Goal: Task Accomplishment & Management: Complete application form

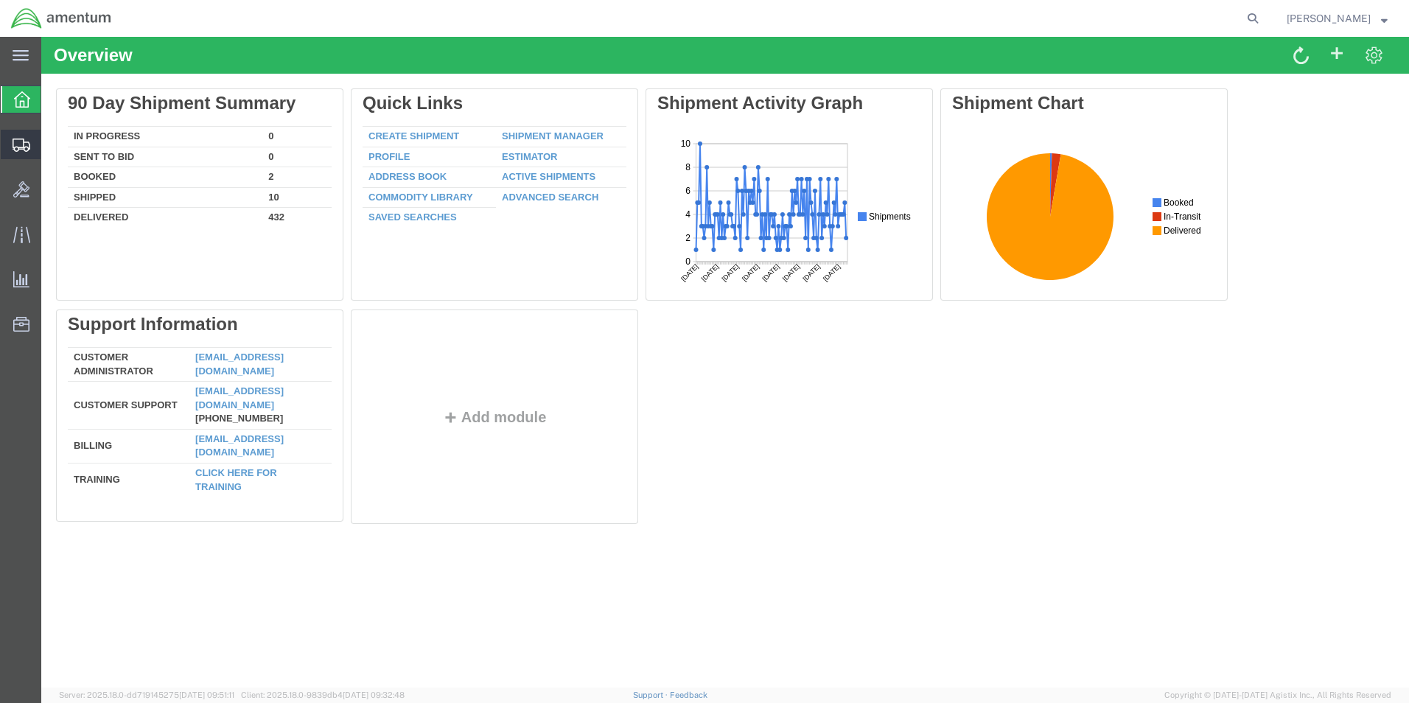
click at [0, 0] on span "Create Shipment" at bounding box center [0, 0] width 0 height 0
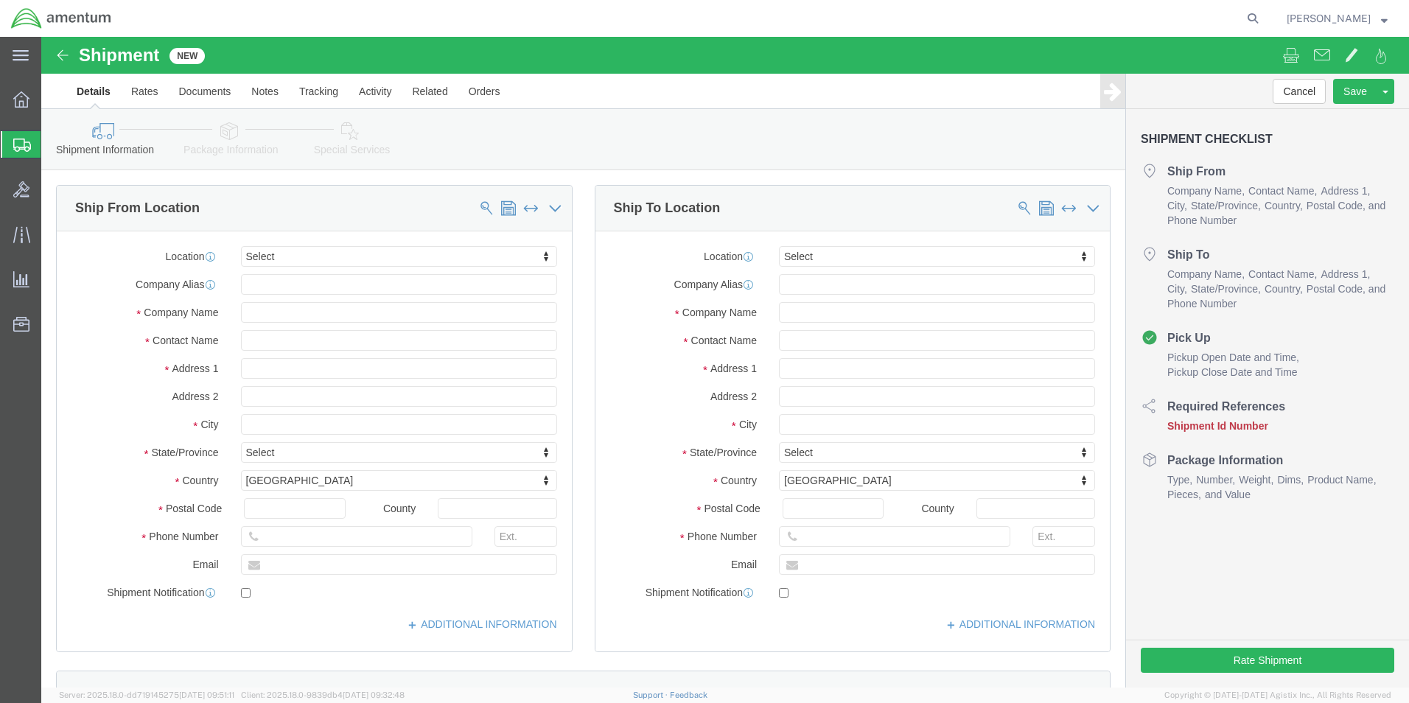
select select
type input "eho"
select select "49929"
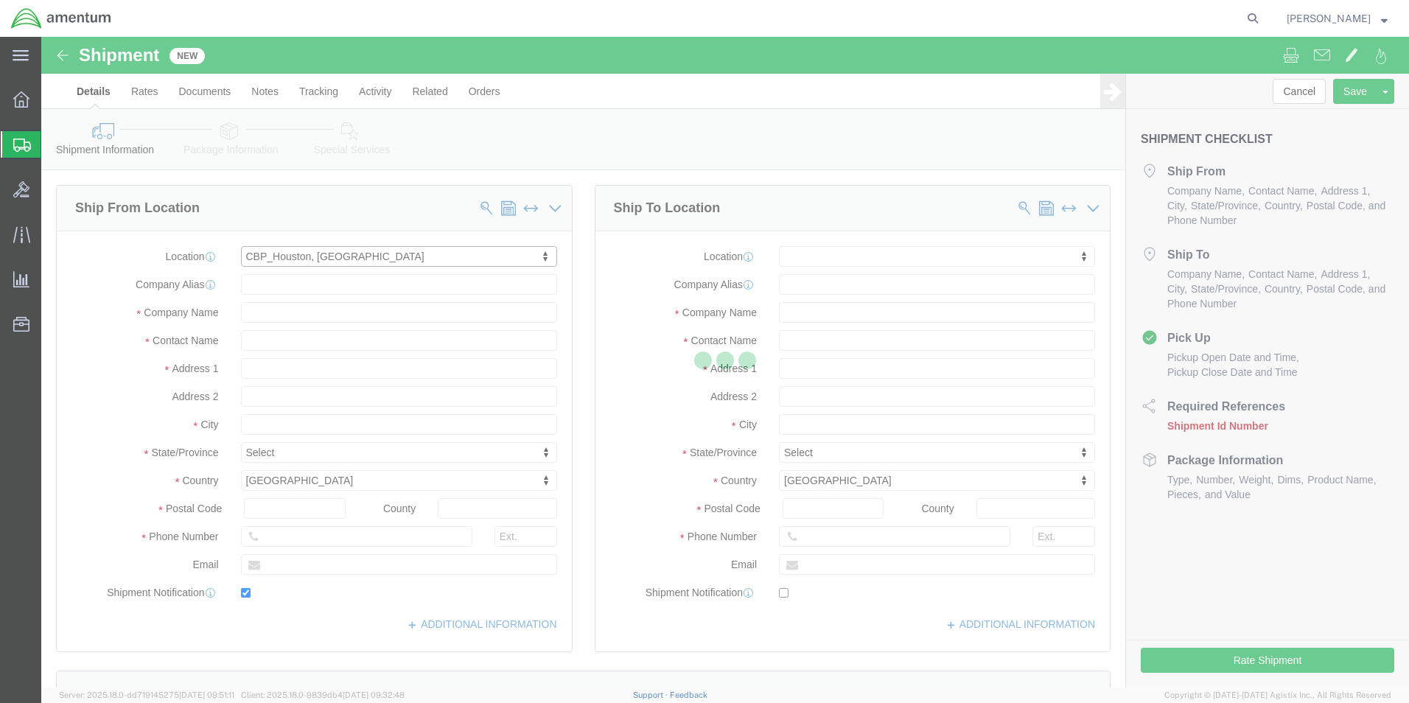
type input "[STREET_ADDRESS][PERSON_NAME]"
type input "Hangar 15A, c/o US CBP"
type input "77303"
type input "[PHONE_NUMBER]"
type input "[PERSON_NAME][EMAIL_ADDRESS][PERSON_NAME][DOMAIN_NAME]"
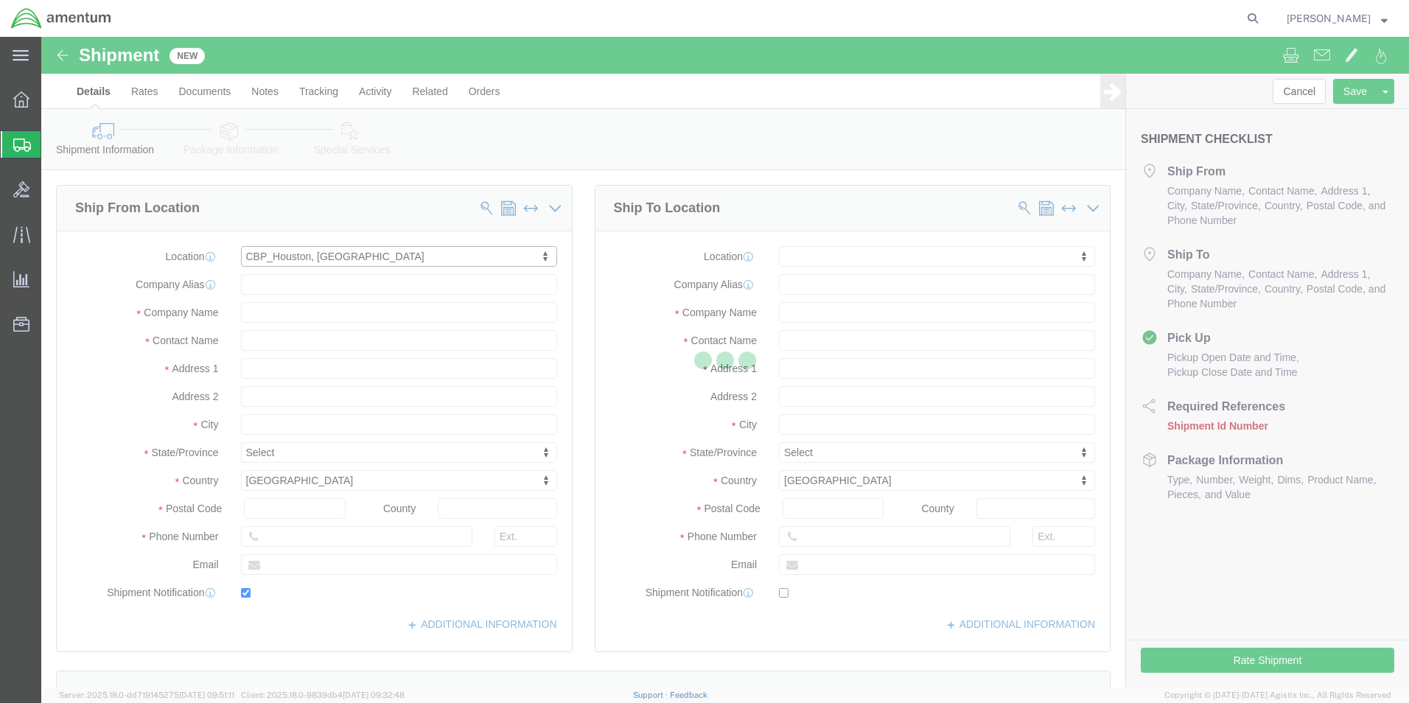
checkbox input "true"
type input "Amentum Services, Inc"
type input "[PERSON_NAME]"
type input "Conroe"
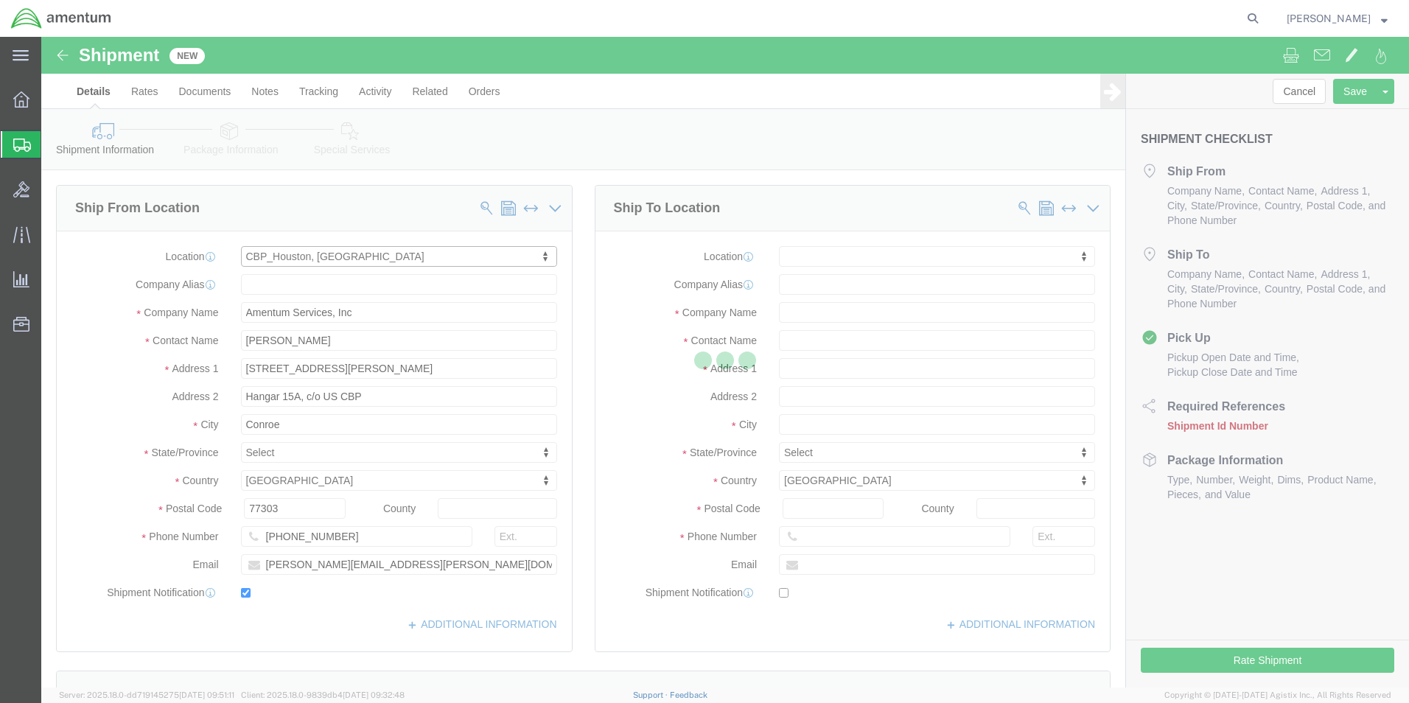
select select "[GEOGRAPHIC_DATA]"
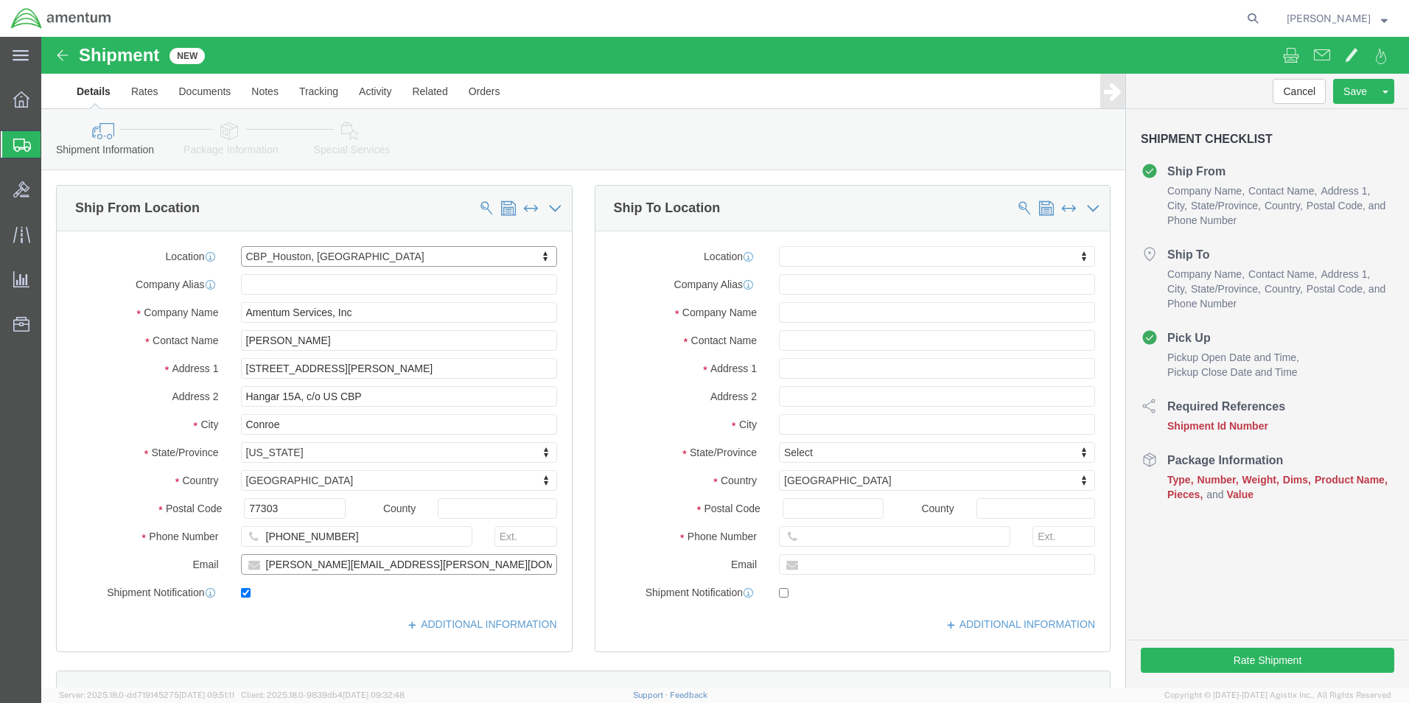
click input "[PERSON_NAME][EMAIL_ADDRESS][PERSON_NAME][DOMAIN_NAME]"
click input "checkbox"
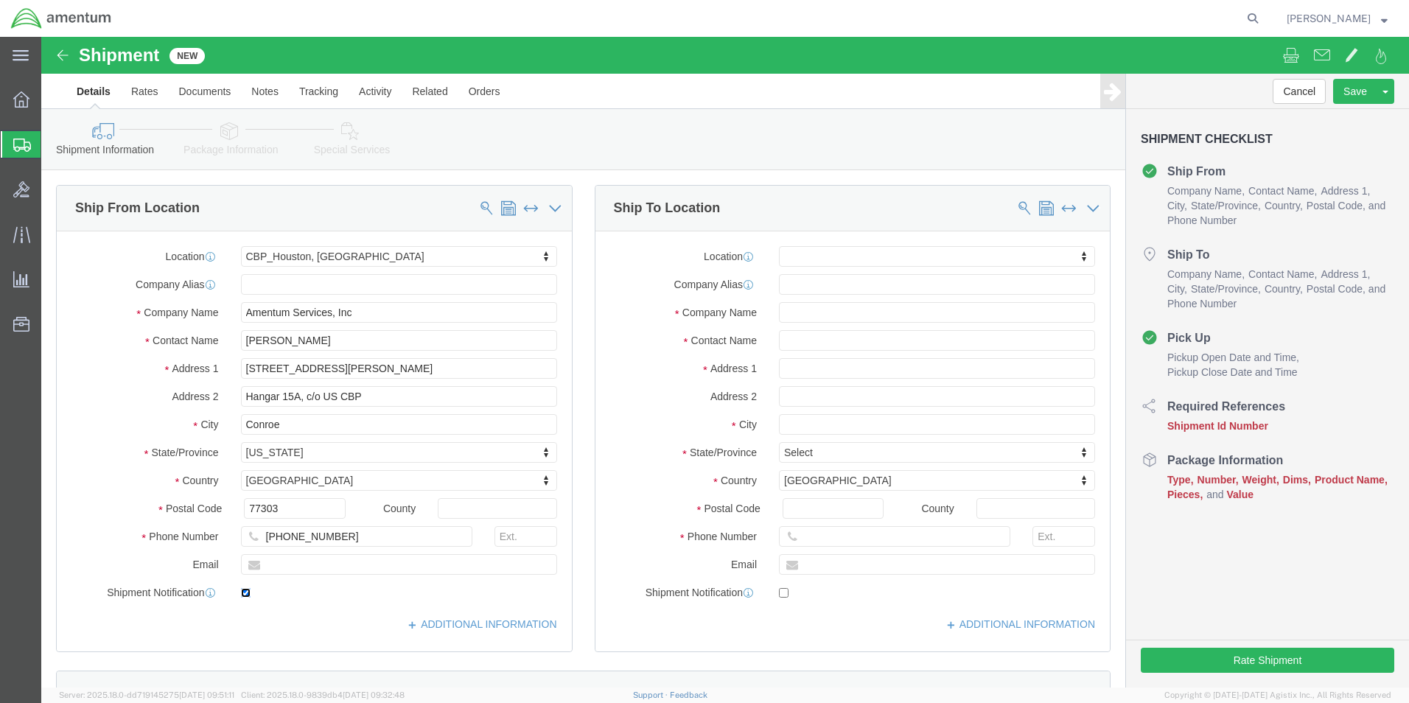
click input "checkbox"
checkbox input "false"
click input "text"
type input "PRE"
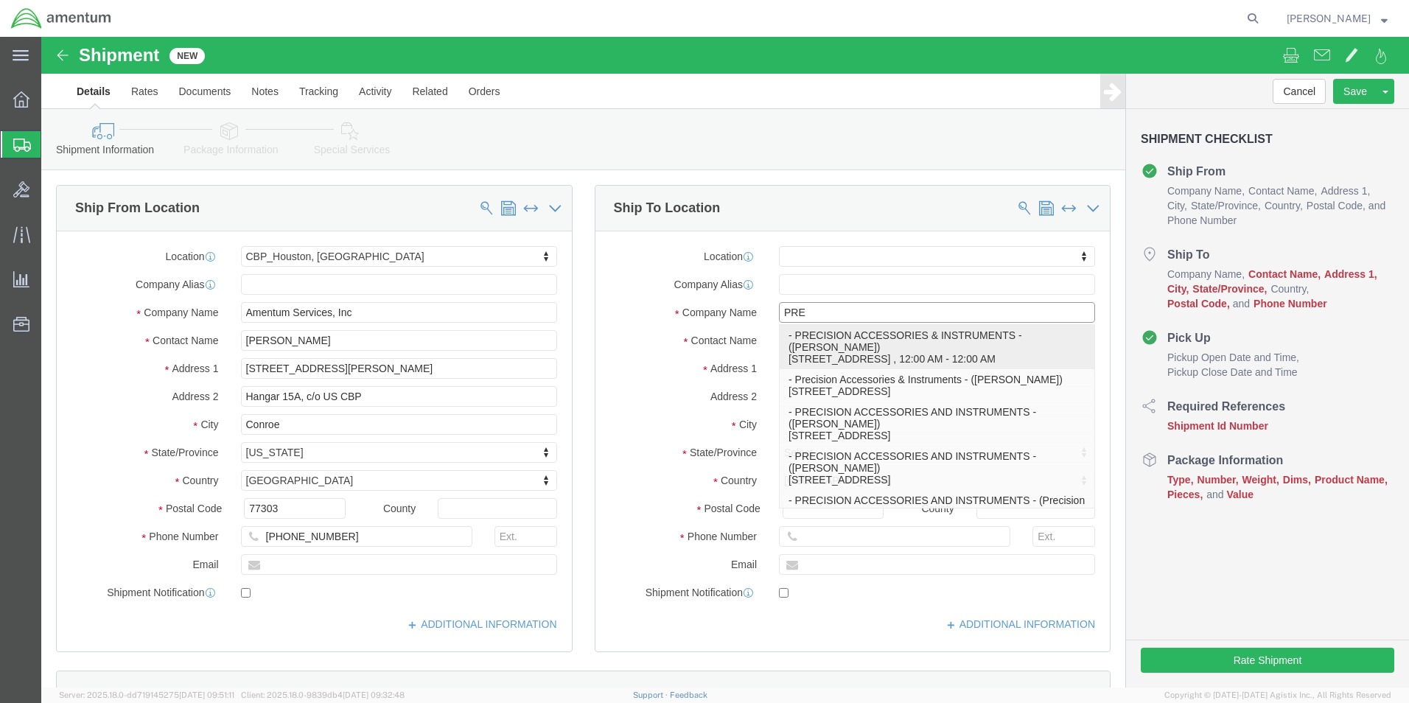
click p "- PRECISION ACCESSORIES & INSTRUMENTS - ([PERSON_NAME]) [STREET_ADDRESS] , 12:0…"
select select
type input "[STREET_ADDRESS]"
type input "30349"
type input "[PHONE_NUMBER]"
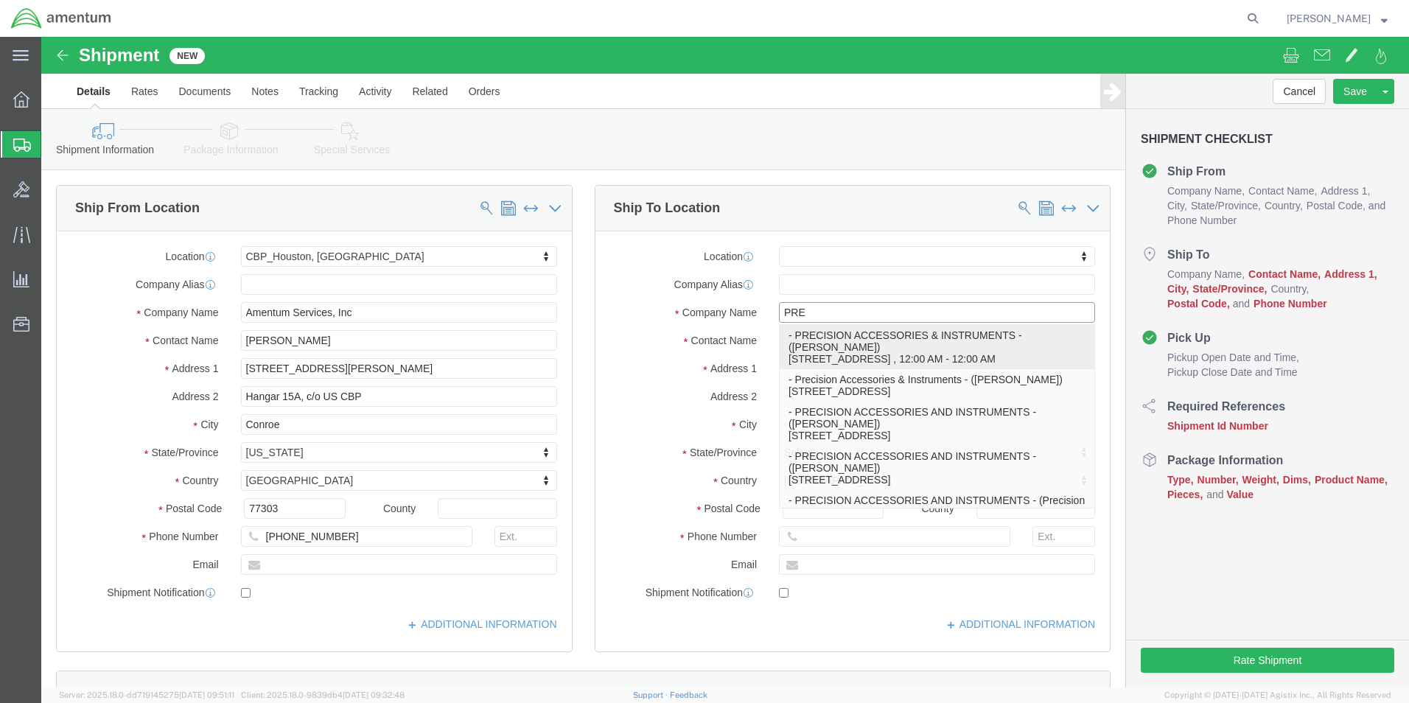
type input "PRECISION ACCESSORIES & INSTRUMENTS"
type input "[PERSON_NAME]"
type input "[GEOGRAPHIC_DATA]"
select select "GA"
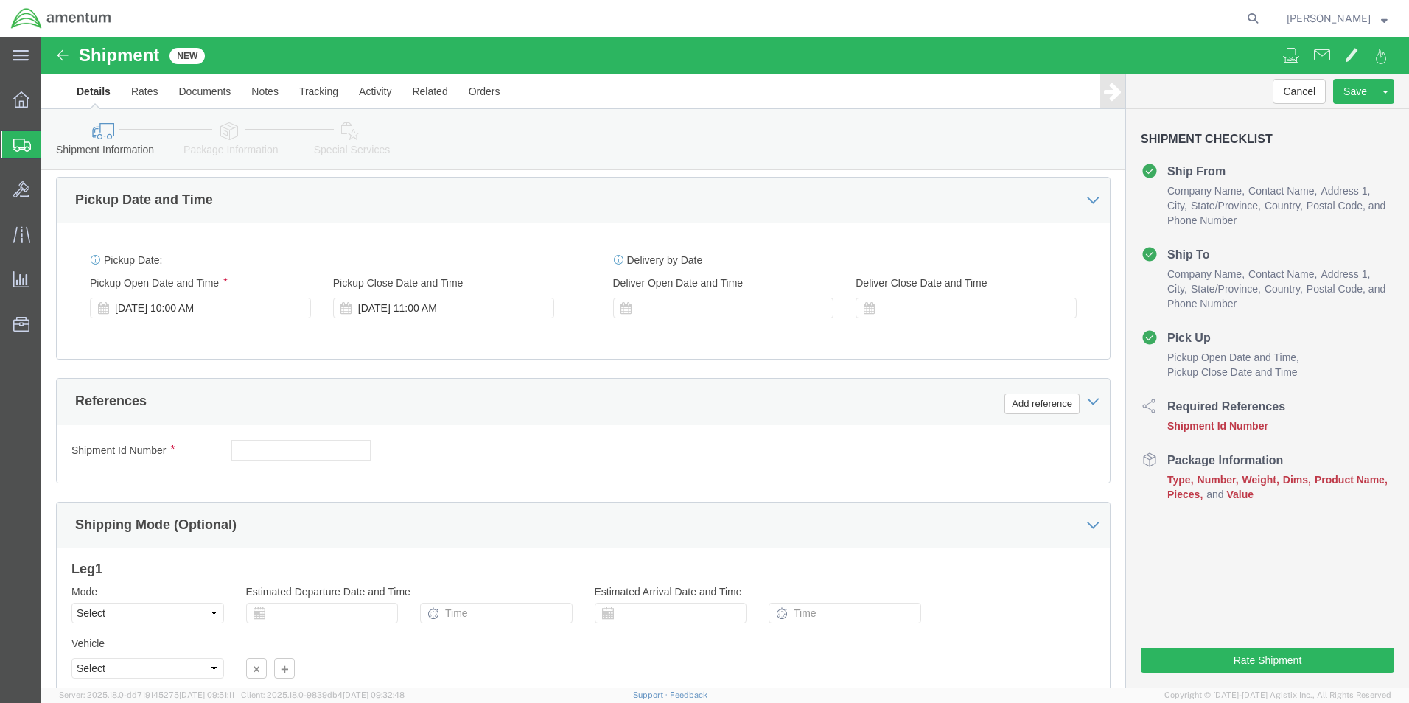
scroll to position [516, 0]
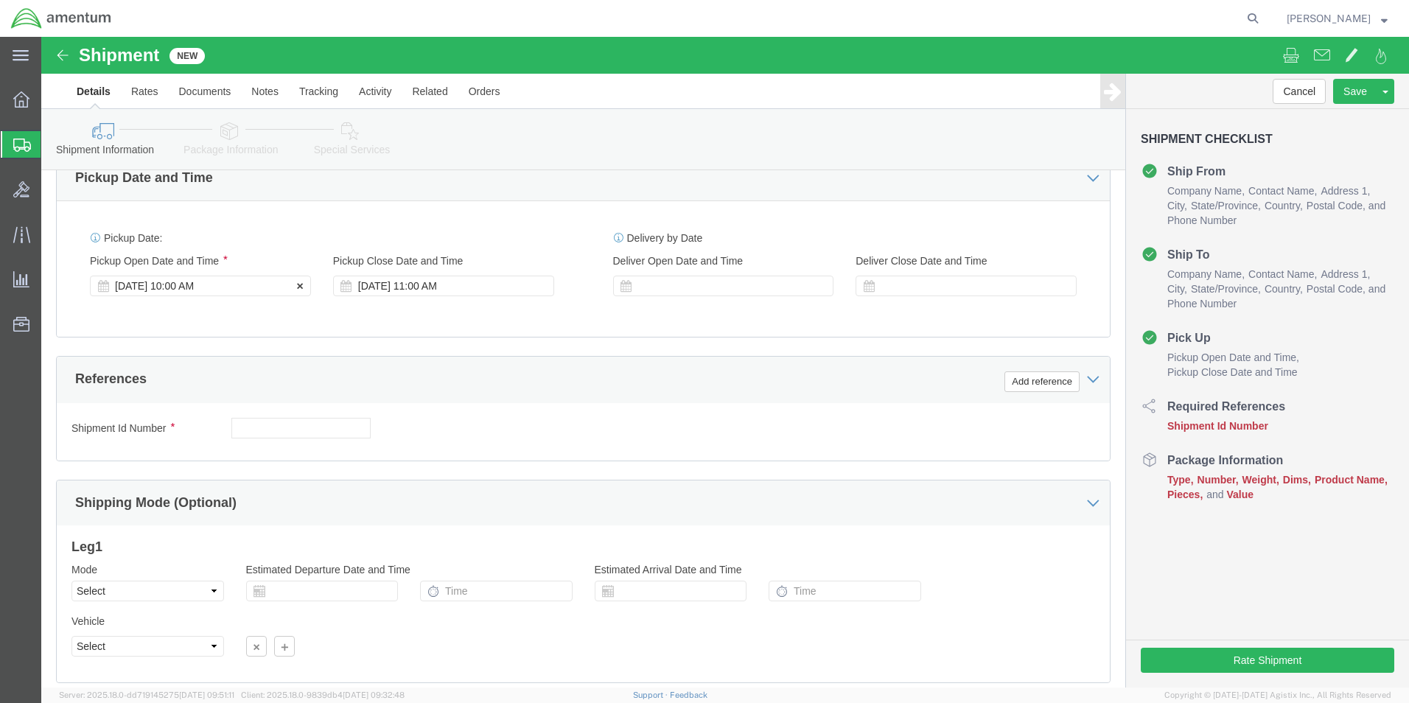
type input "PRECISION ACCESSORIES & INSTRUMENTS"
click div "[DATE] 10:00 AM"
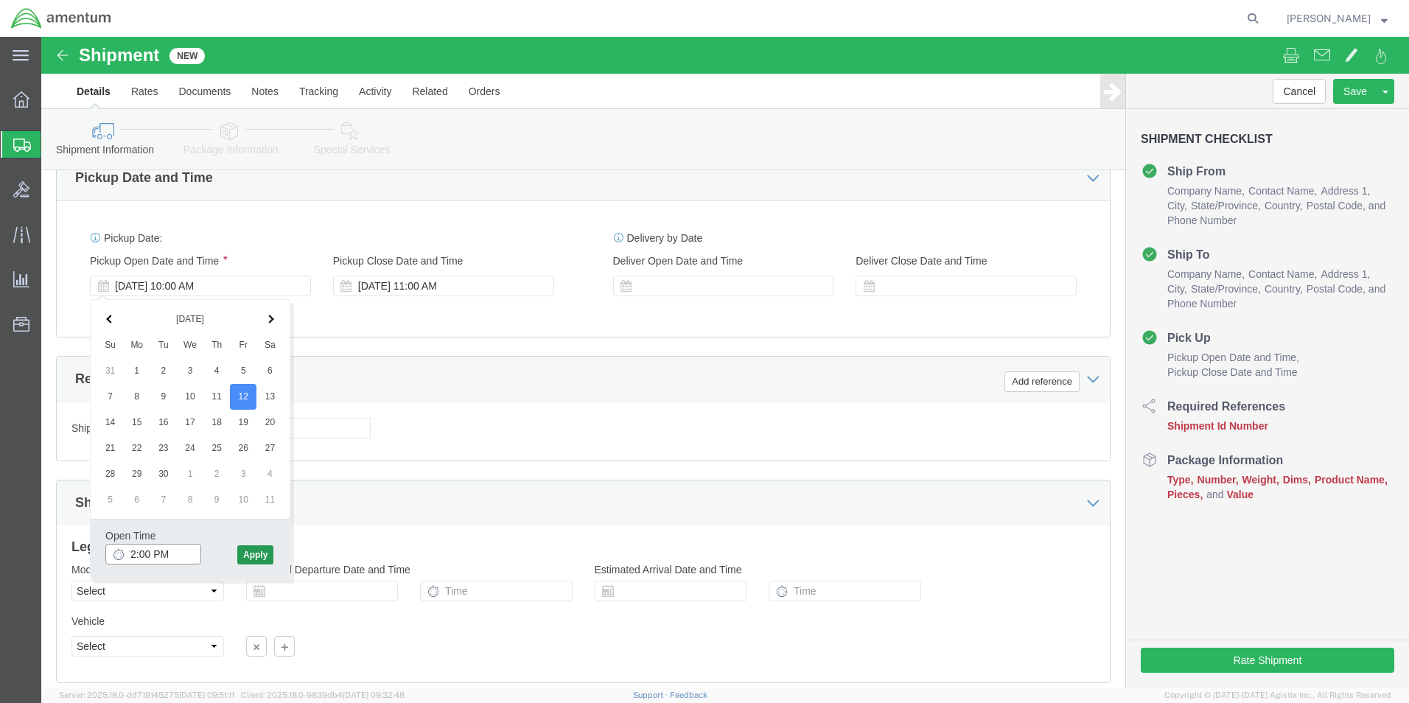
type input "2:00 PM"
click button "Apply"
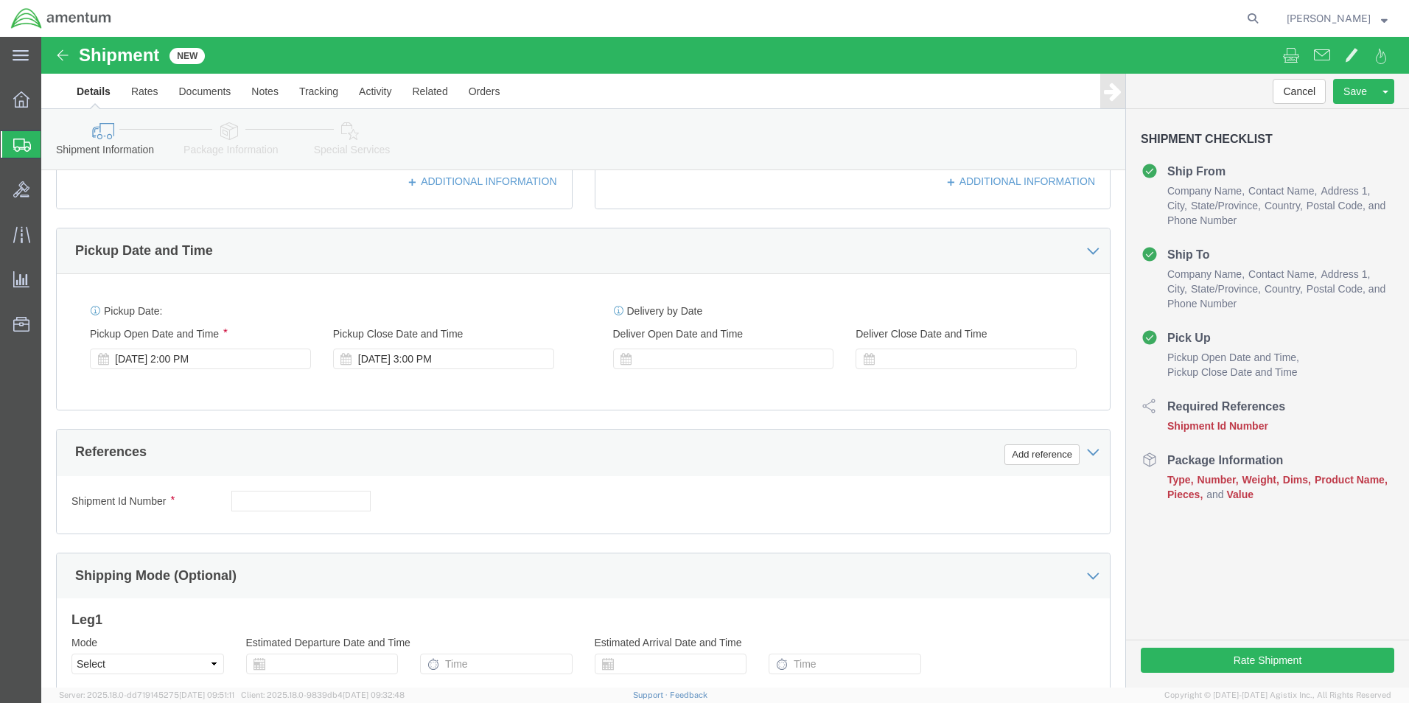
scroll to position [442, 0]
click button "Add reference"
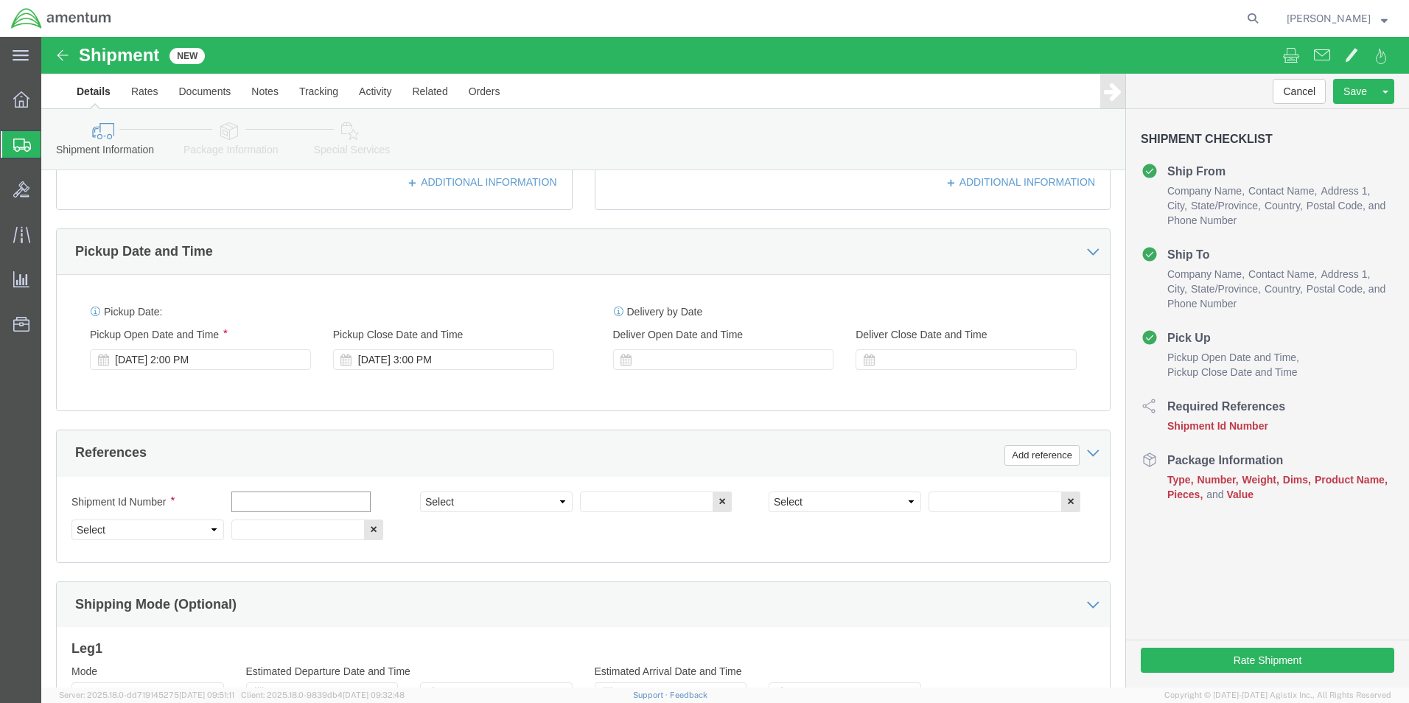
click input "text"
type input "[DATE]"
click select "Select Account Type Activity ID Airline Appointment Number ASN Batch Request # …"
select select "CUSTREF"
click select "Select Account Type Activity ID Airline Appointment Number ASN Batch Request # …"
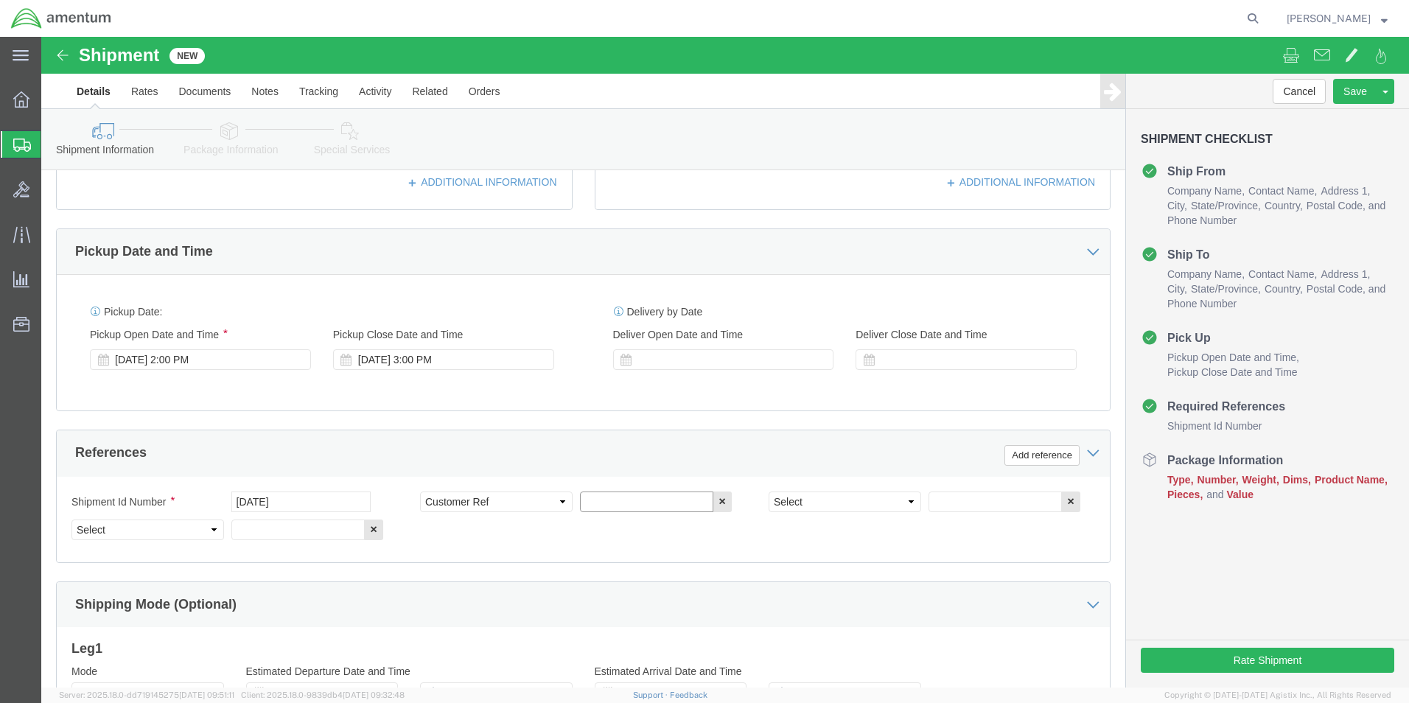
click input "text"
type input "CBP0043923"
click select "Select Account Type Activity ID Airline Appointment Number ASN Batch Request # …"
select select "PROJNUM"
click select "Select Account Type Activity ID Airline Appointment Number ASN Batch Request # …"
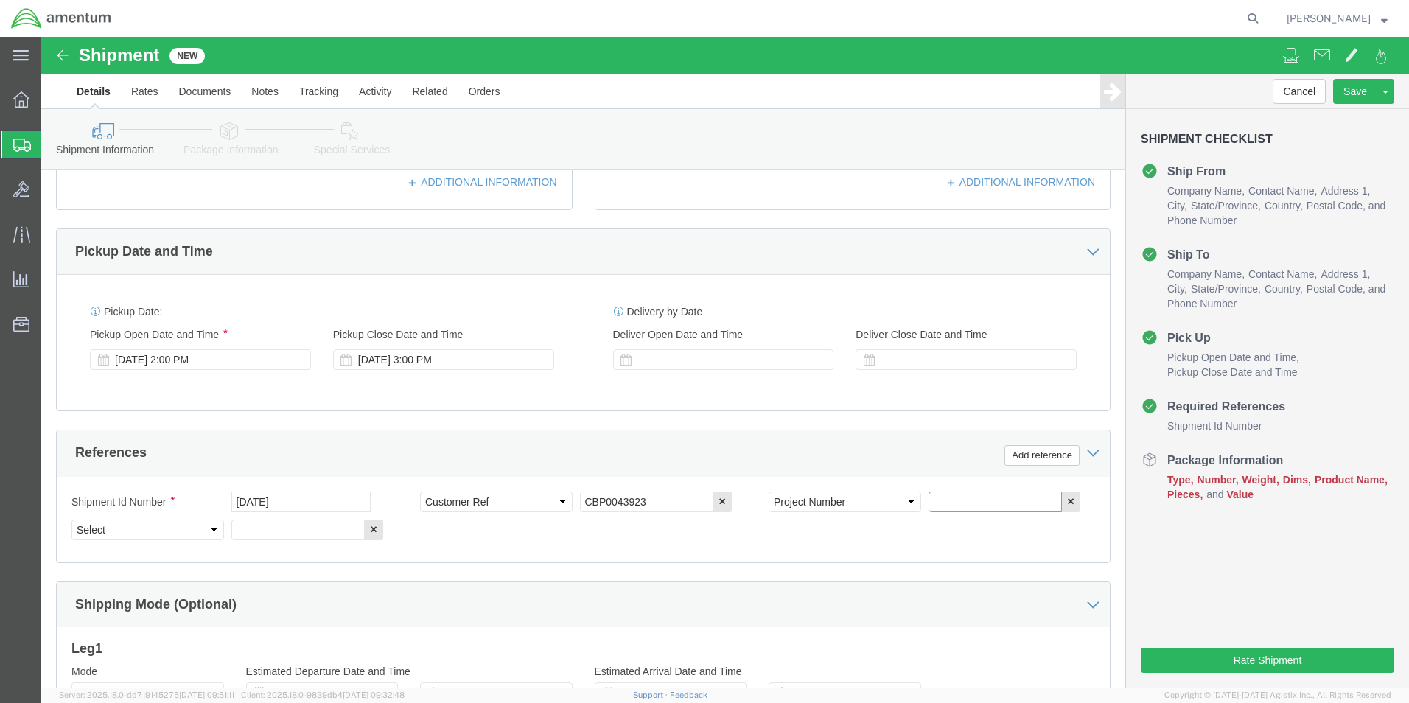
click input "text"
type input "6118.03.03.2219.000.EHO.0000"
click select "Select Account Type Activity ID Airline Appointment Number ASN Batch Request # …"
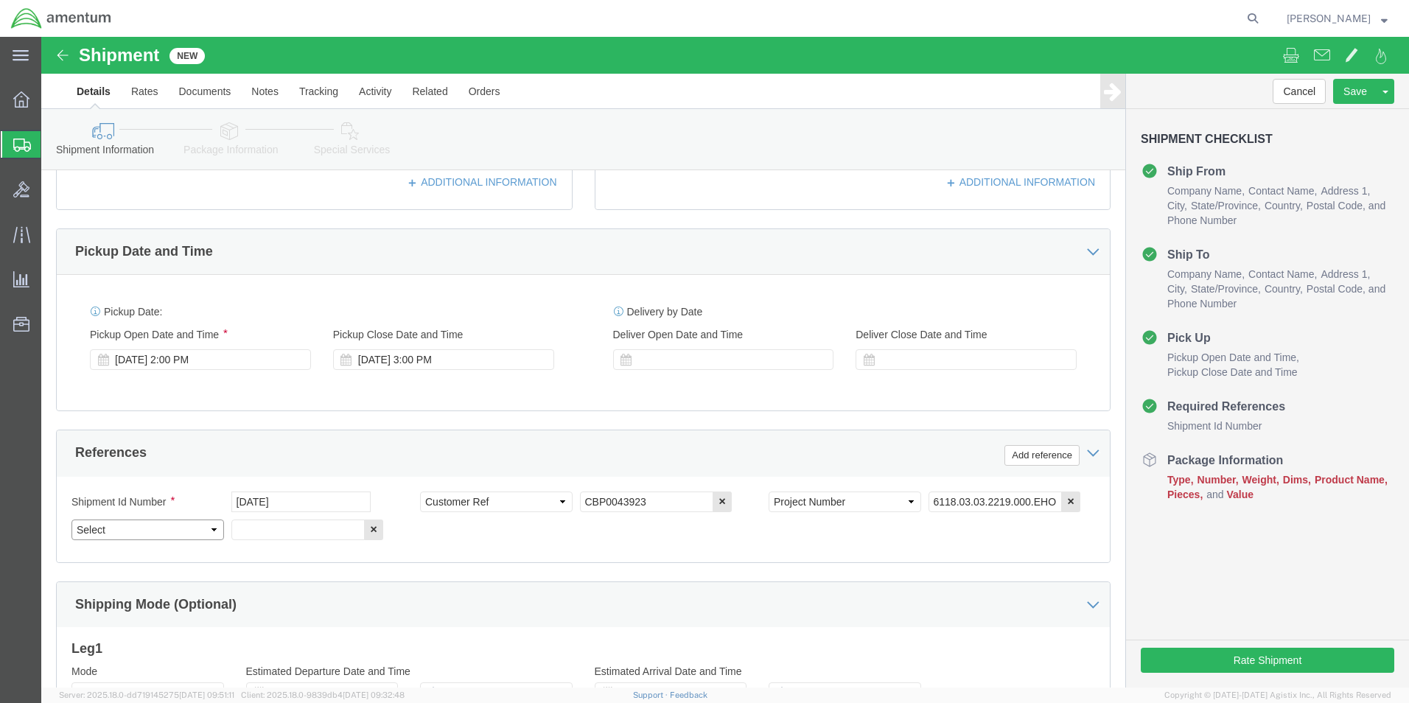
select select "DEPT"
click select "Select Account Type Activity ID Airline Appointment Number ASN Batch Request # …"
click input "text"
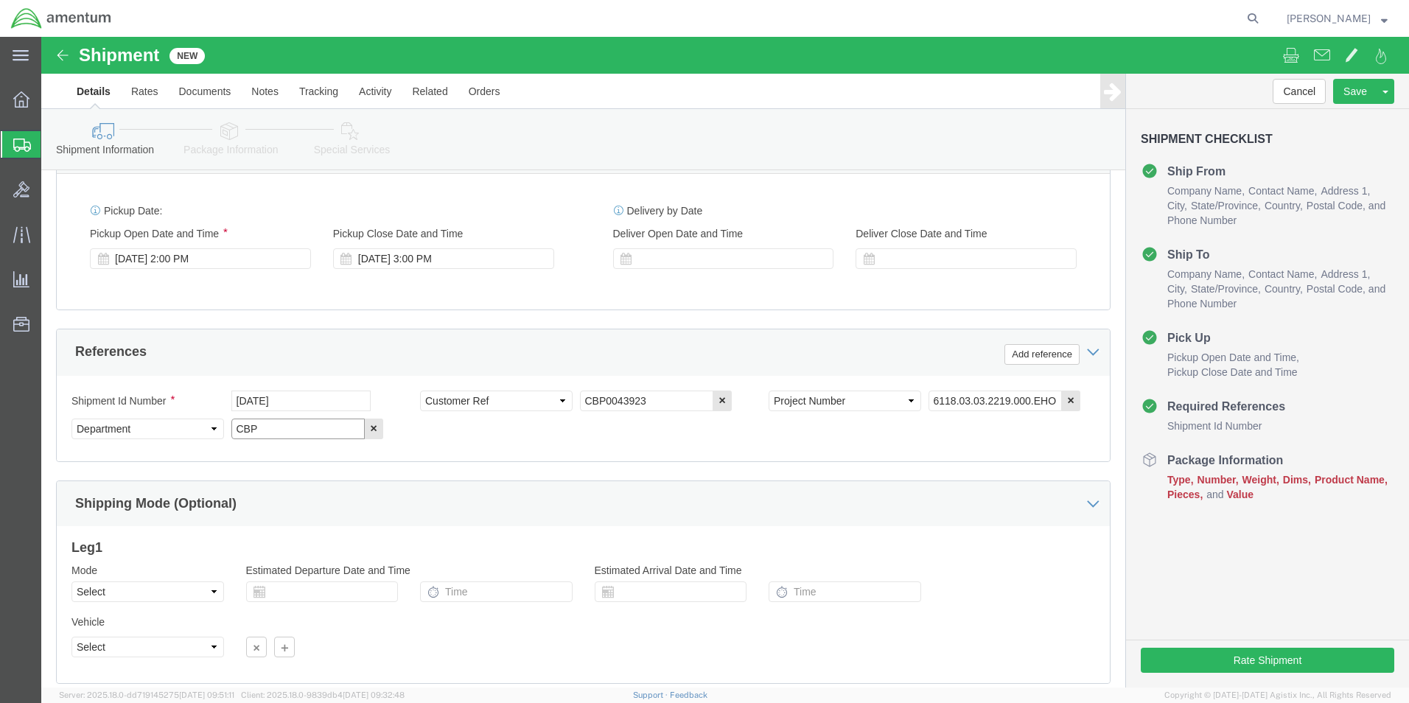
scroll to position [642, 0]
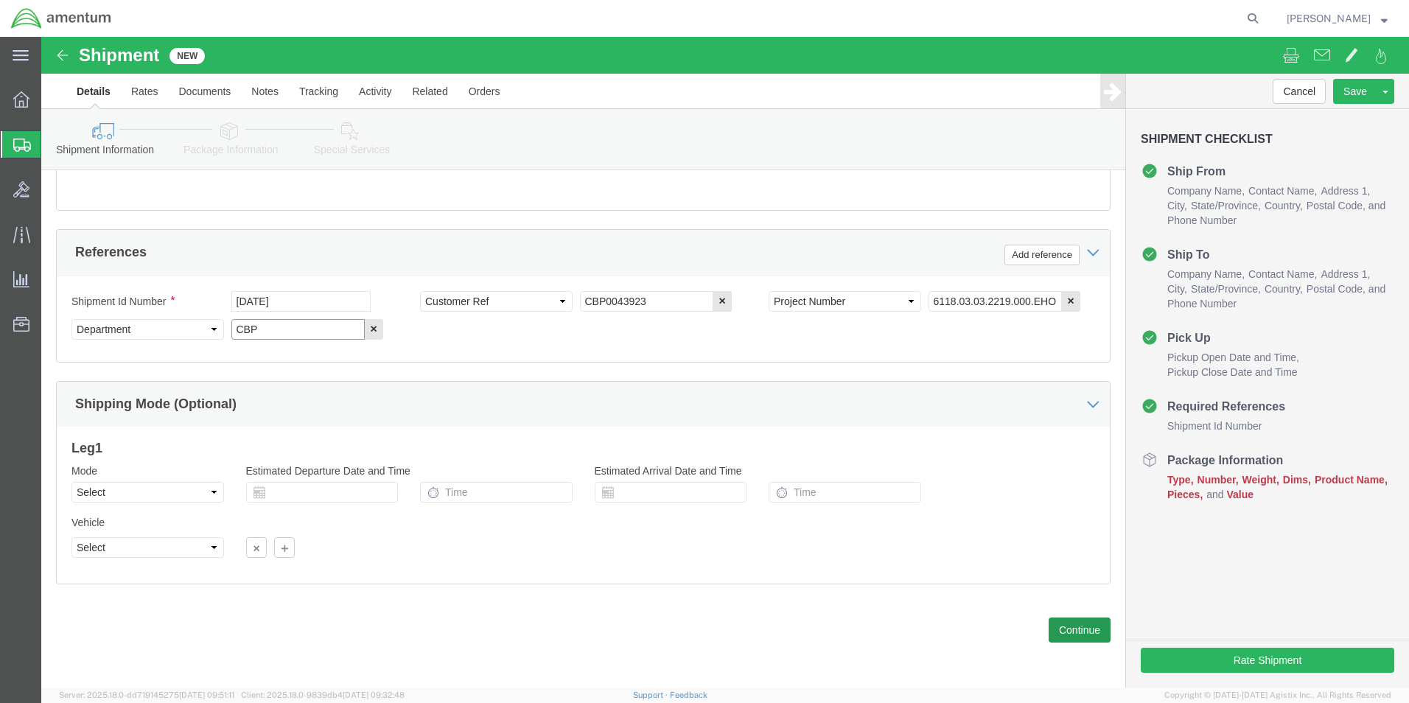
type input "CBP"
click button "Continue"
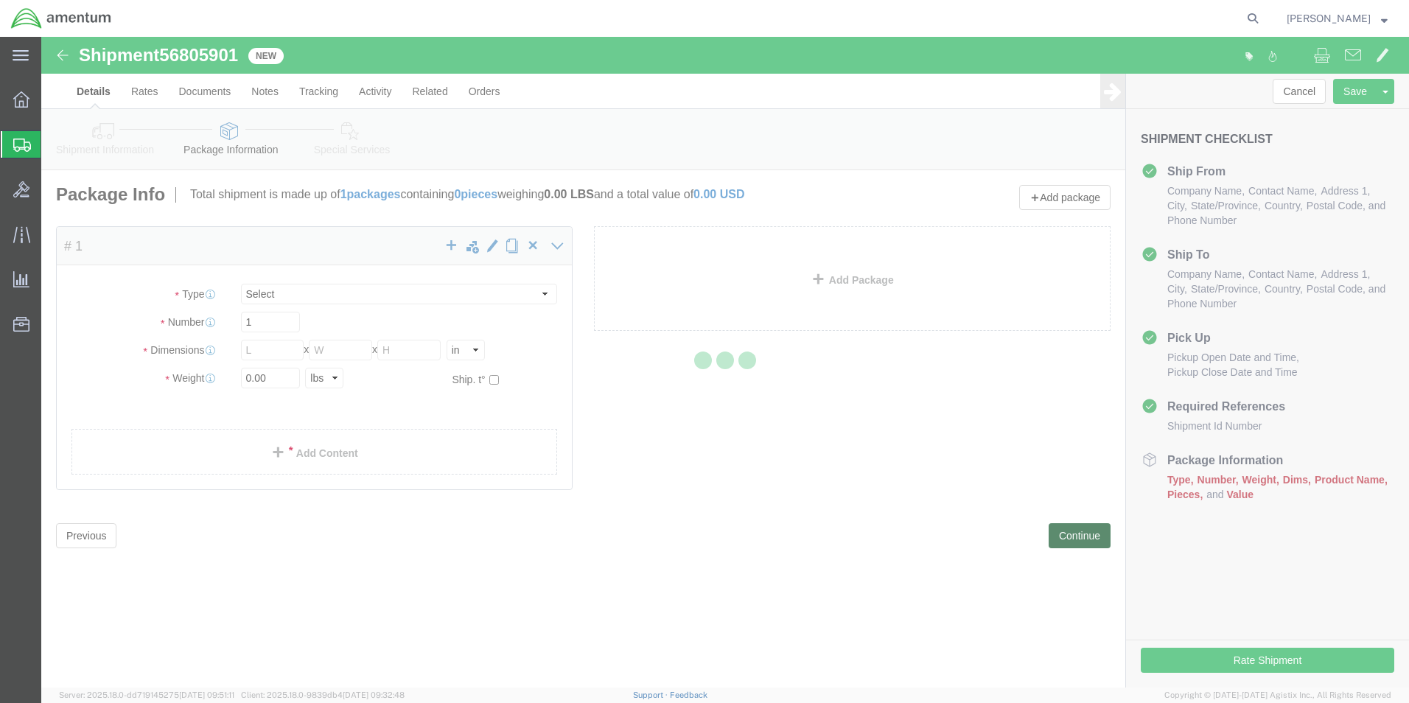
select select "CBOX"
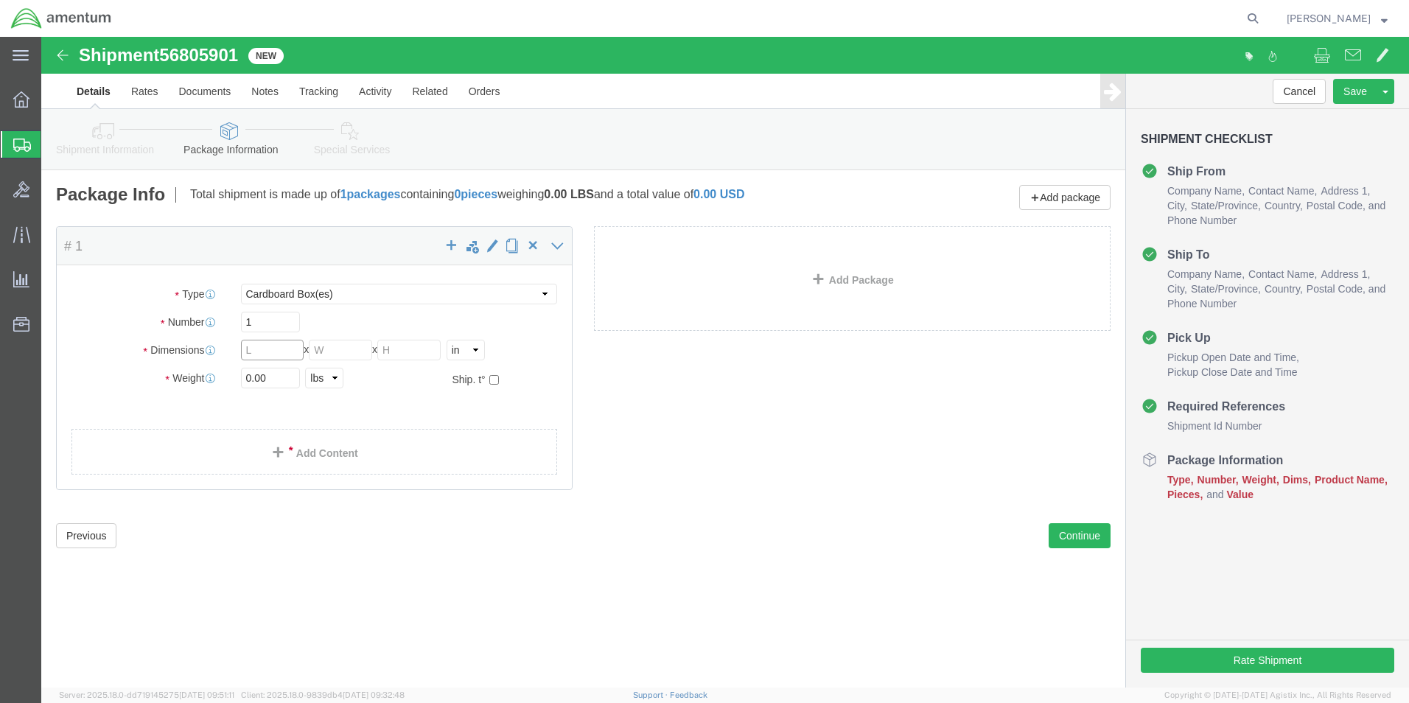
click input "text"
type input "24"
type input "18"
type input "27.0"
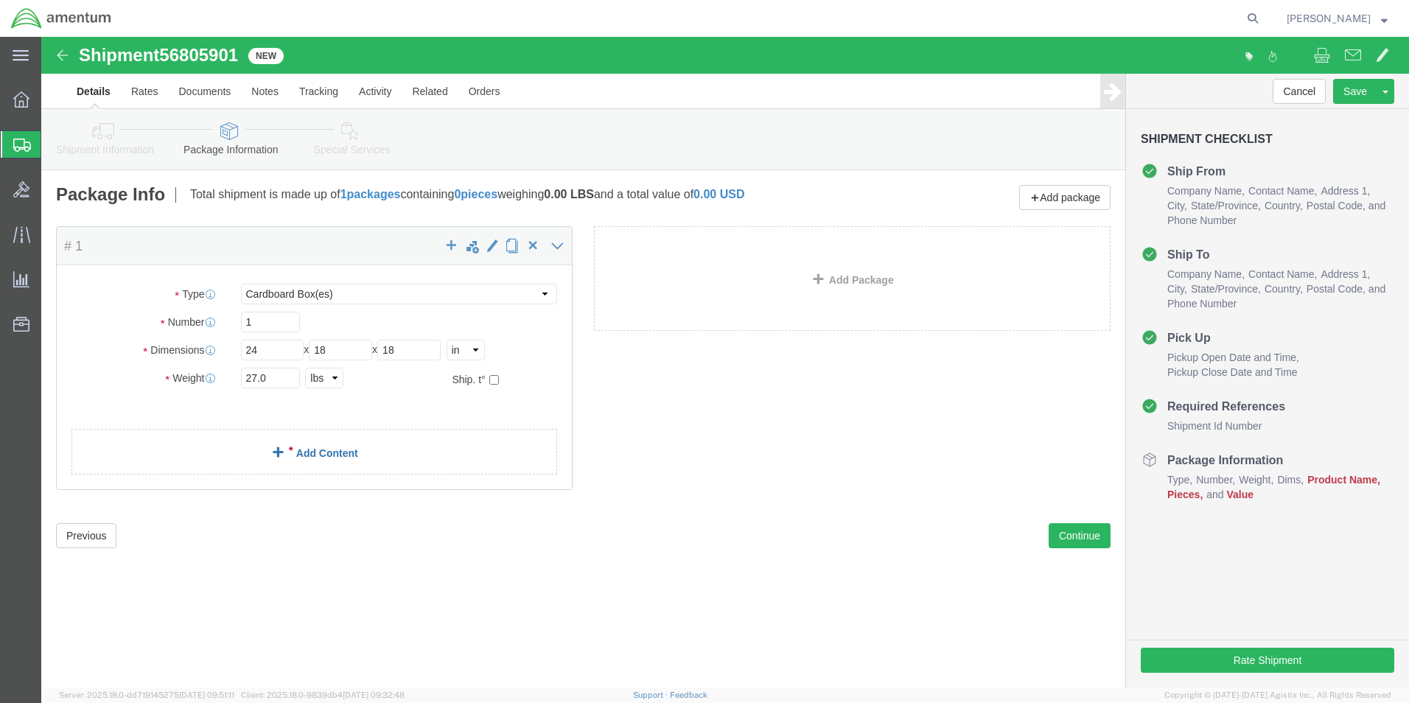
click link "Add Content"
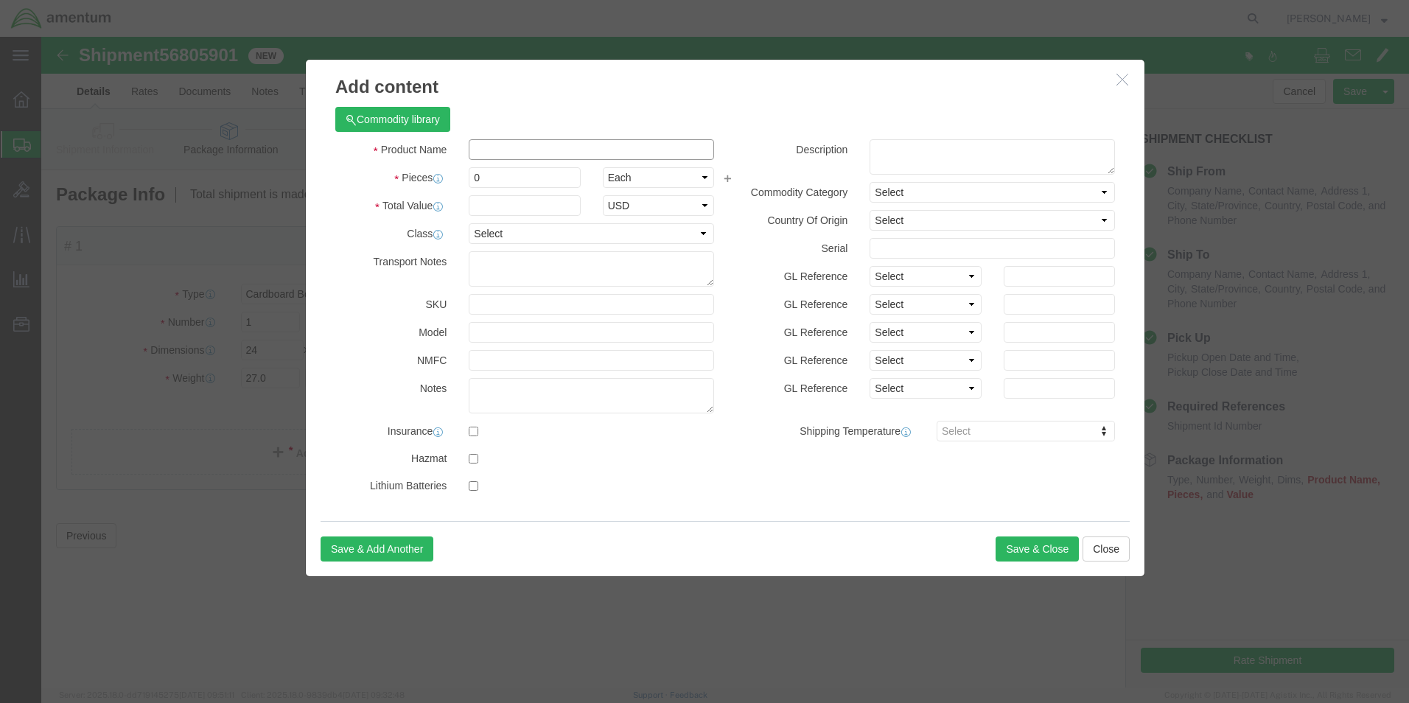
click input "text"
type input "E"
type input "HEAT EXCHANGER"
type input "1"
type input "20000.00"
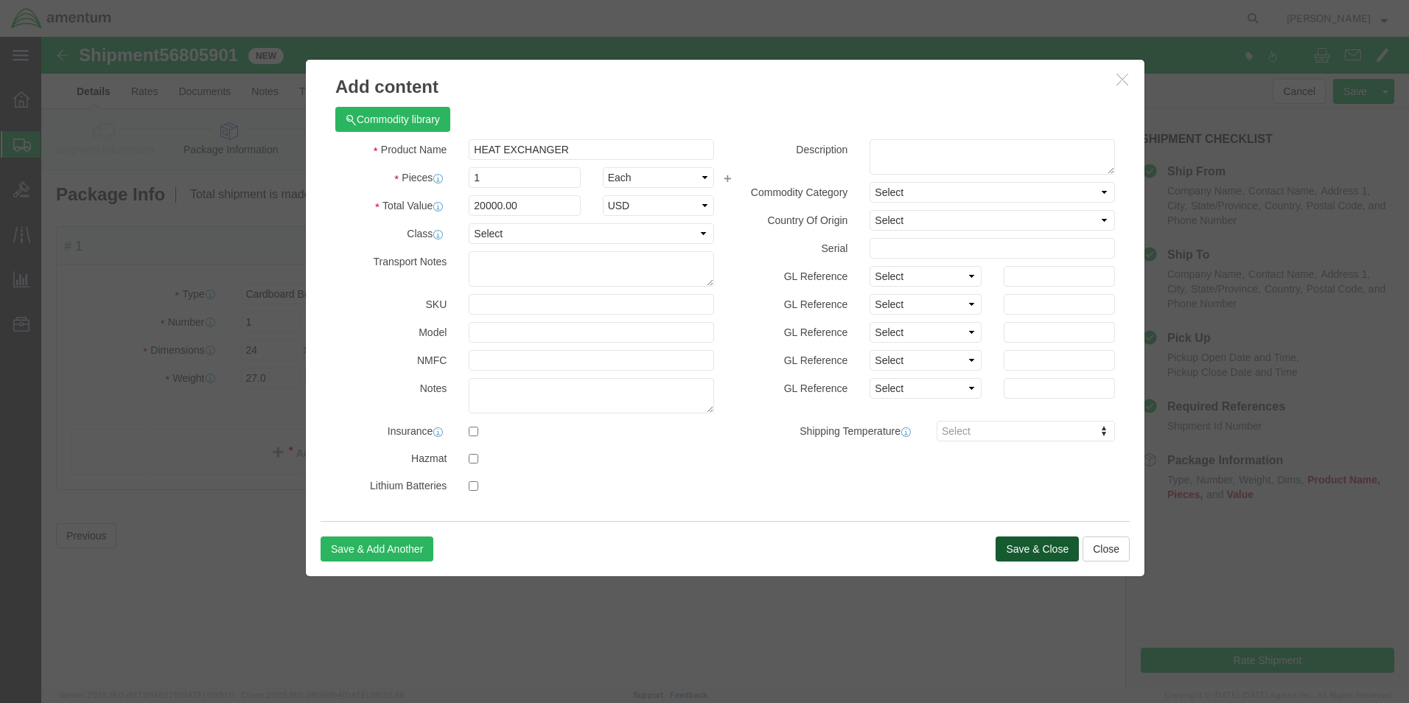
click button "Save & Close"
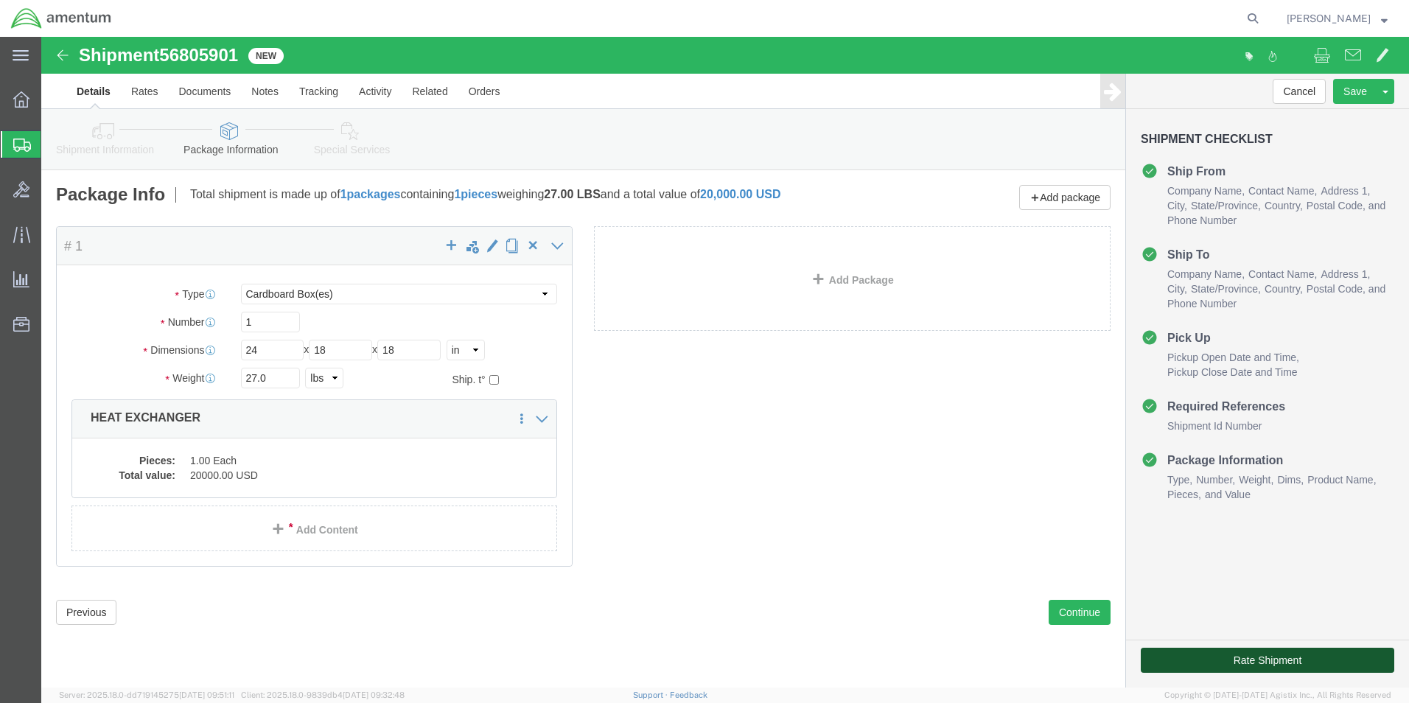
click button "Rate Shipment"
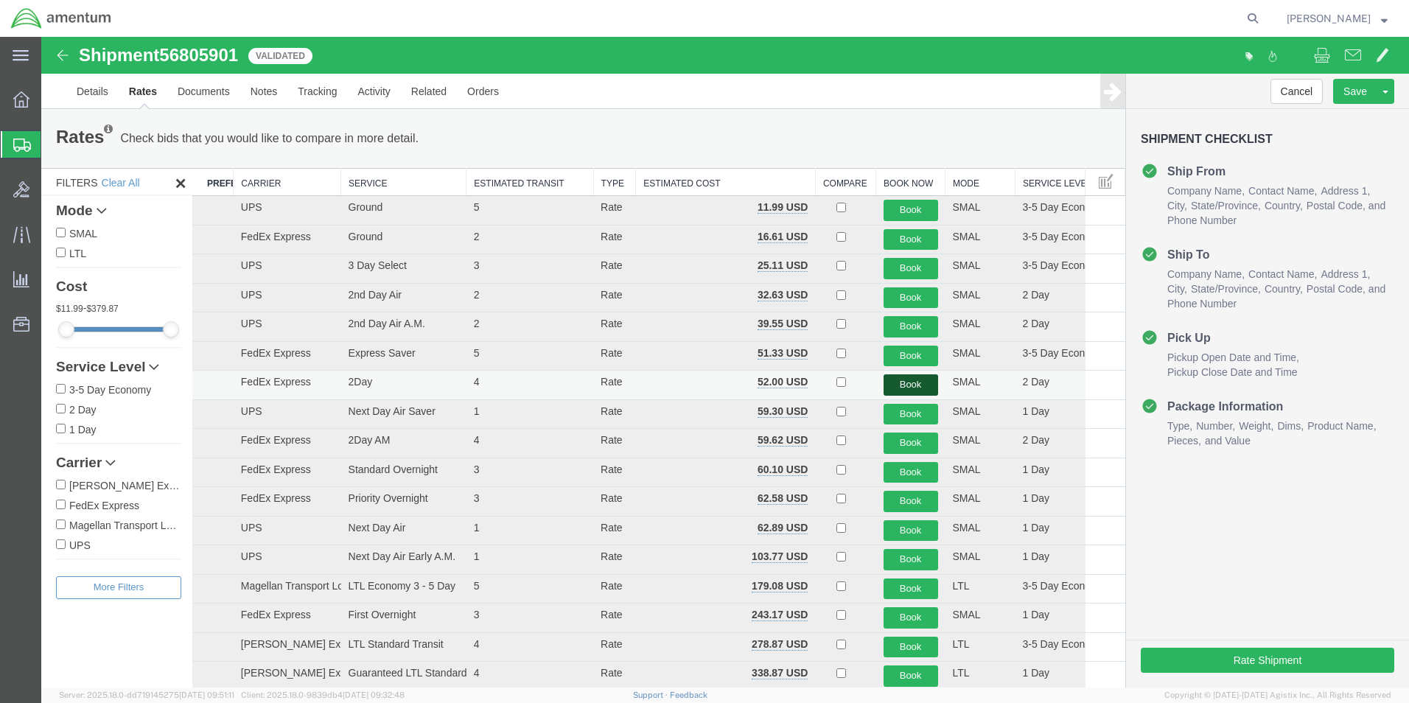
click at [894, 385] on button "Book" at bounding box center [910, 384] width 55 height 21
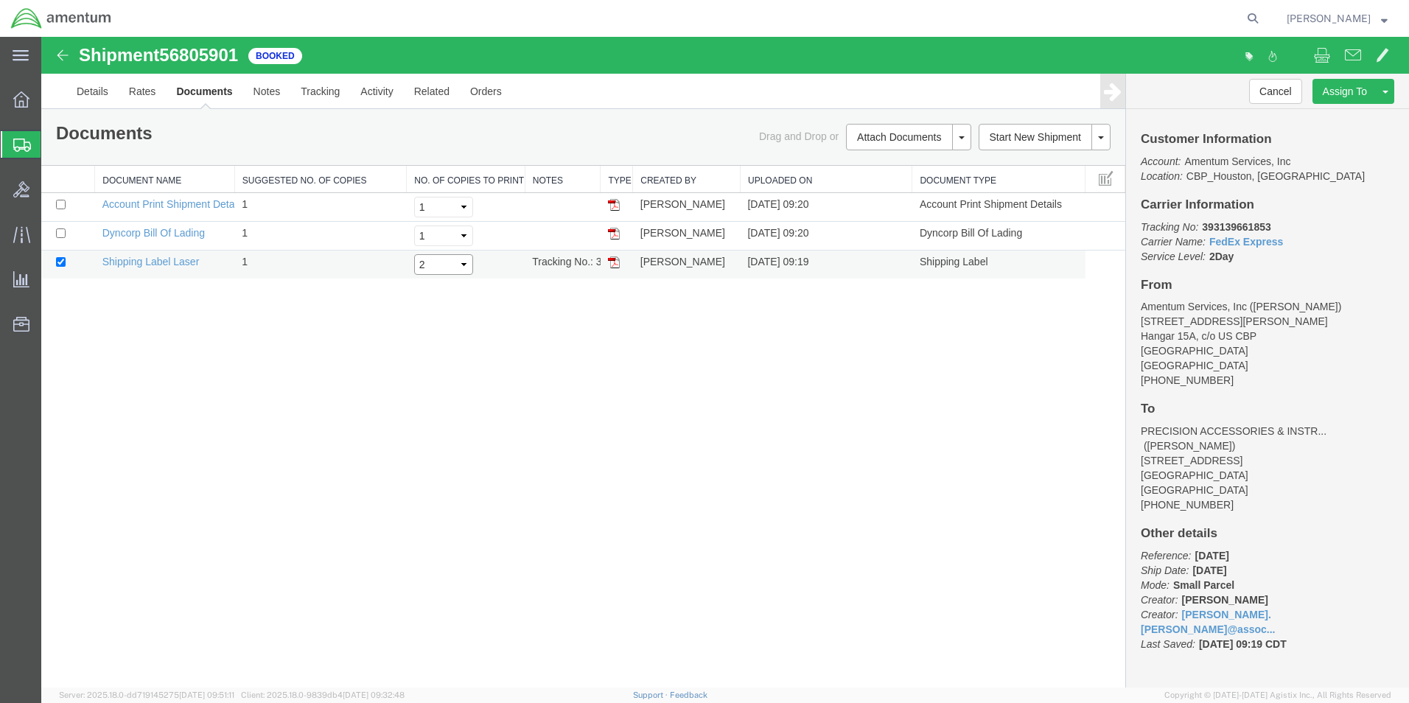
click at [435, 264] on select "Select 1 2 3 4 5" at bounding box center [443, 264] width 59 height 21
select select "3"
click at [414, 254] on select "Select 1 2 3 4 5" at bounding box center [443, 264] width 59 height 21
click at [63, 235] on input "checkbox" at bounding box center [61, 233] width 10 height 10
checkbox input "true"
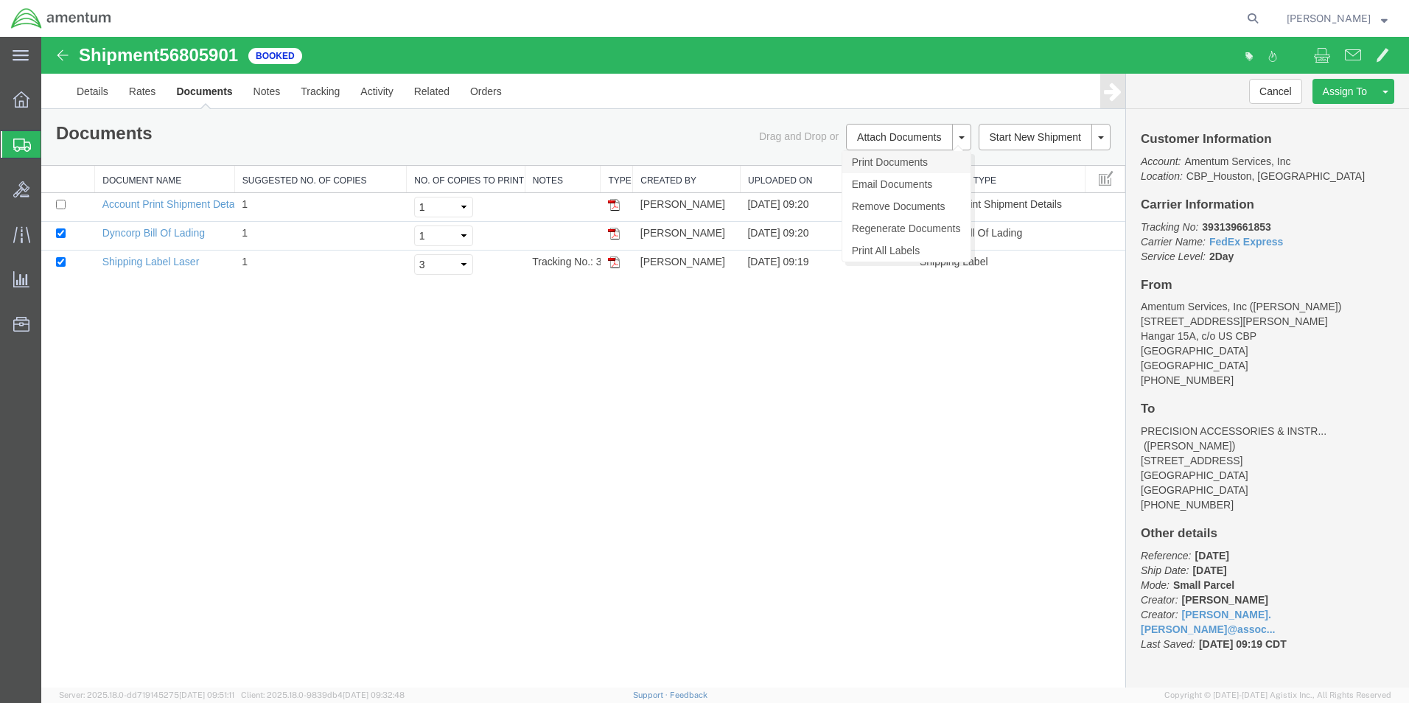
click at [880, 161] on link "Print Documents" at bounding box center [906, 162] width 128 height 22
click at [88, 94] on link "Details" at bounding box center [92, 91] width 52 height 35
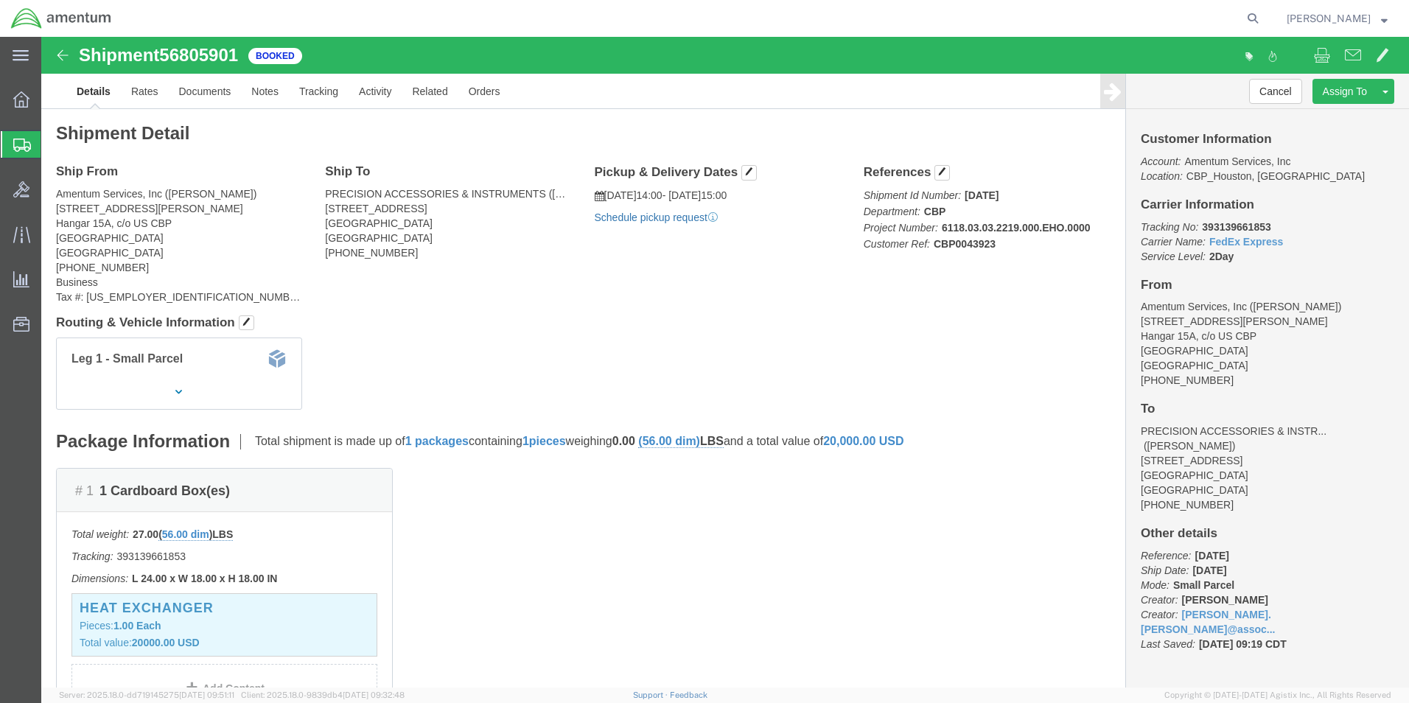
click link "Schedule pickup request"
click at [0, 0] on span "Create Shipment" at bounding box center [0, 0] width 0 height 0
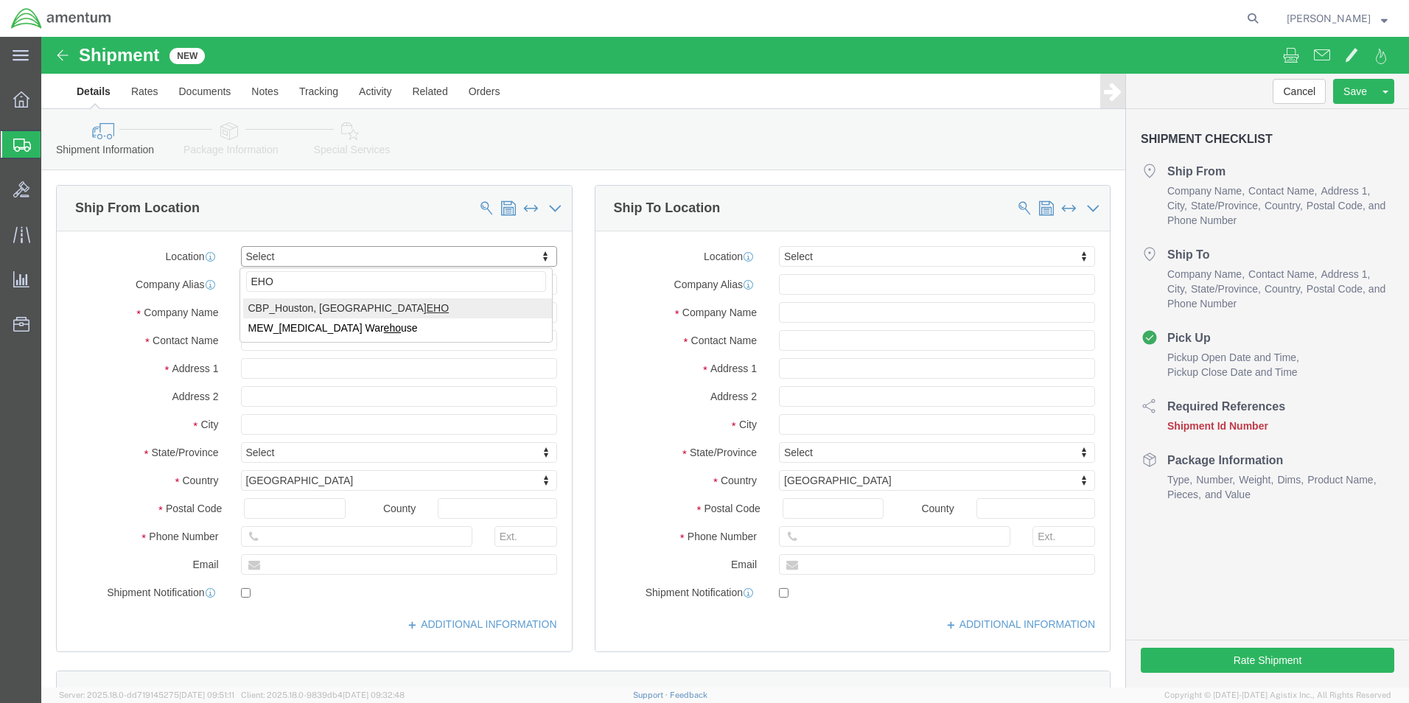
type input "EHO"
select select "49929"
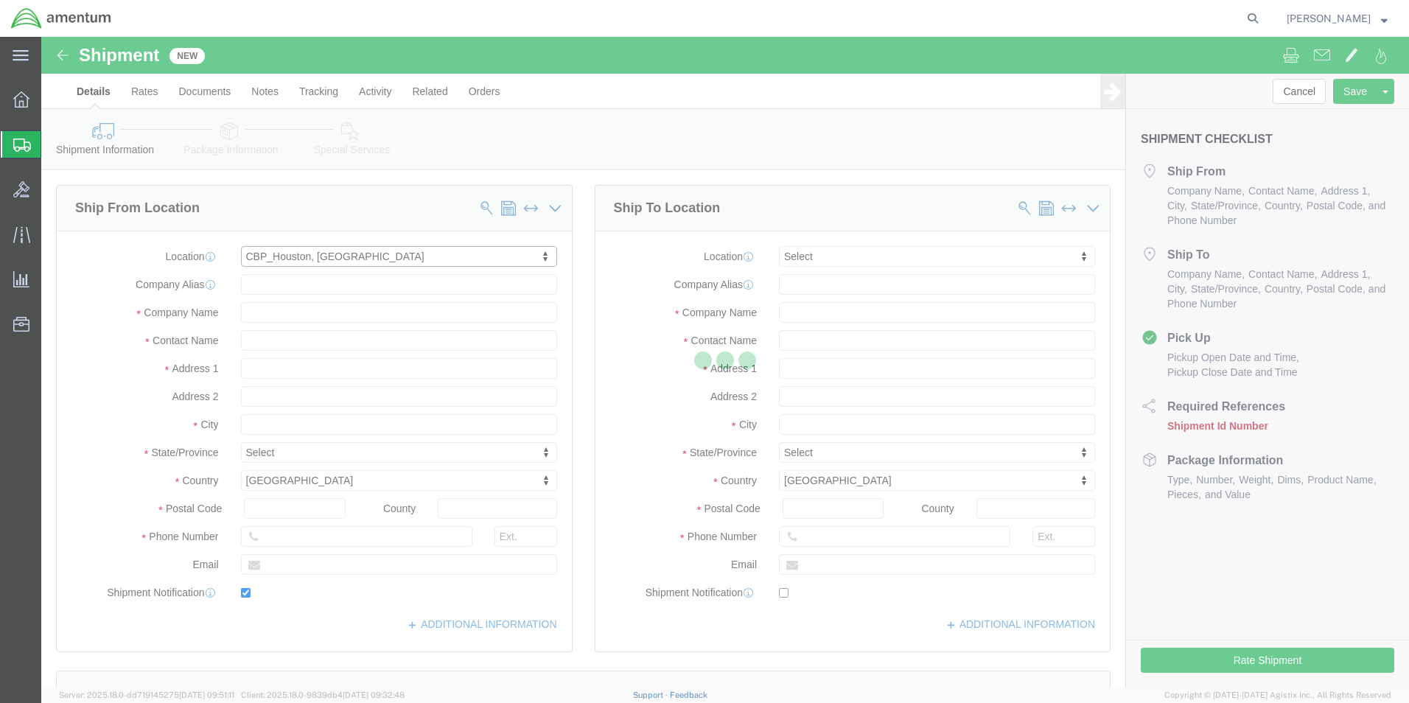
type input "[STREET_ADDRESS][PERSON_NAME]"
type input "Hangar 15A, c/o US CBP"
type input "77303"
type input "[PHONE_NUMBER]"
type input "[PERSON_NAME][EMAIL_ADDRESS][PERSON_NAME][DOMAIN_NAME]"
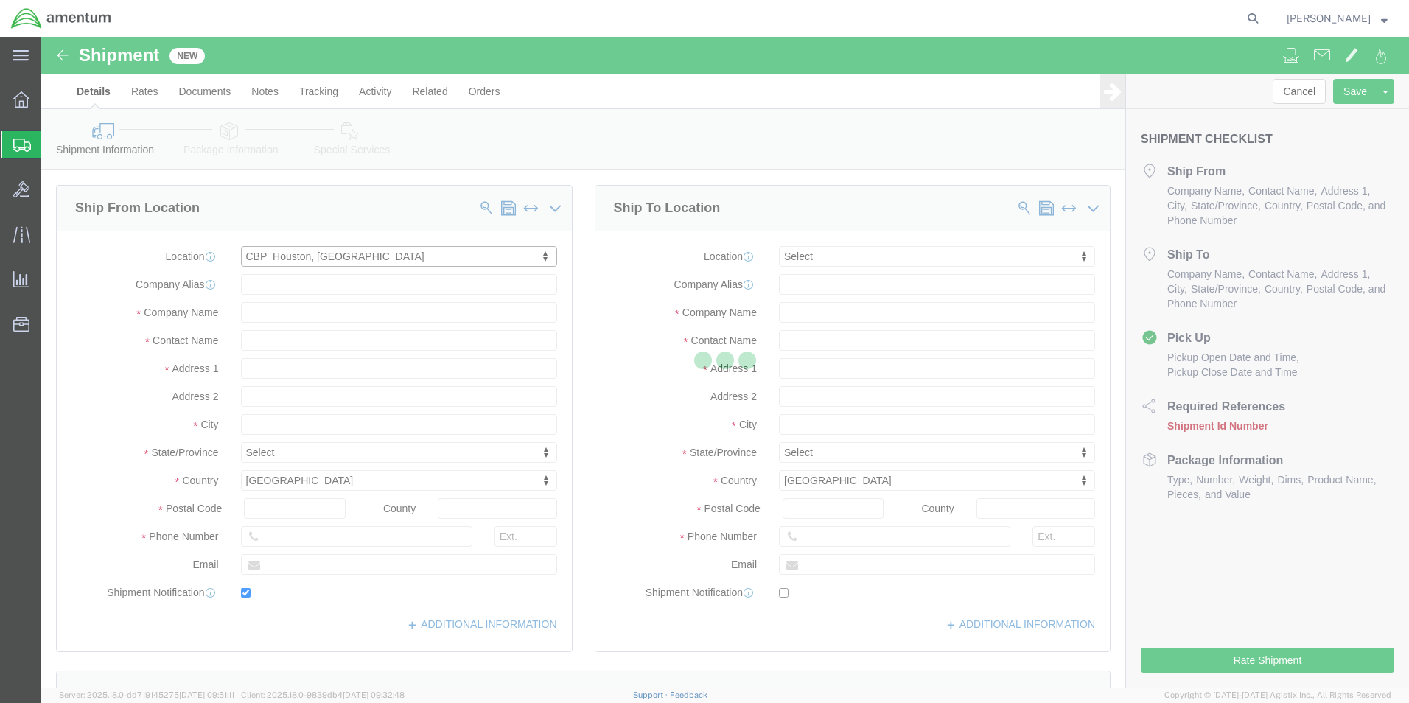
checkbox input "true"
type input "Amentum Services, Inc"
type input "[PERSON_NAME]"
type input "Conroe"
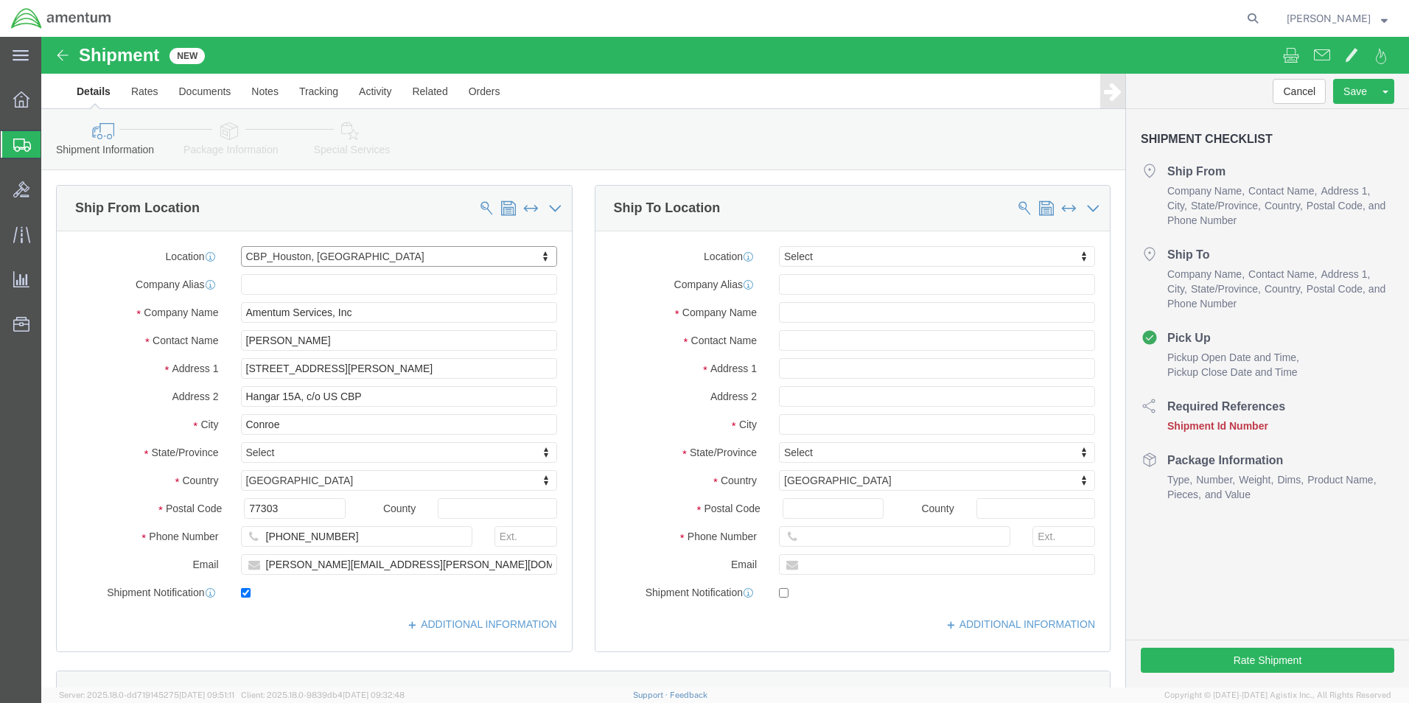
select select "[GEOGRAPHIC_DATA]"
click input "[PERSON_NAME][EMAIL_ADDRESS][PERSON_NAME][DOMAIN_NAME]"
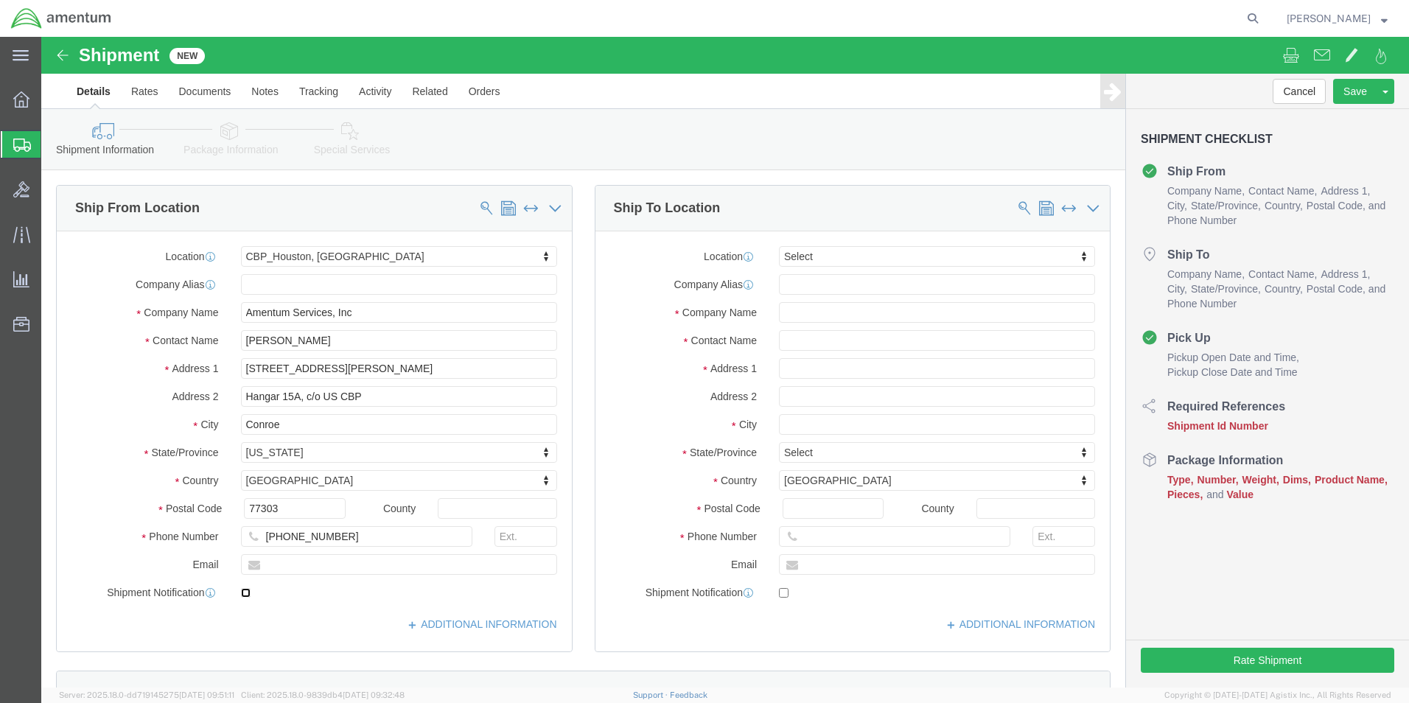
click input "checkbox"
checkbox input "false"
type input "WSA"
select select "49914"
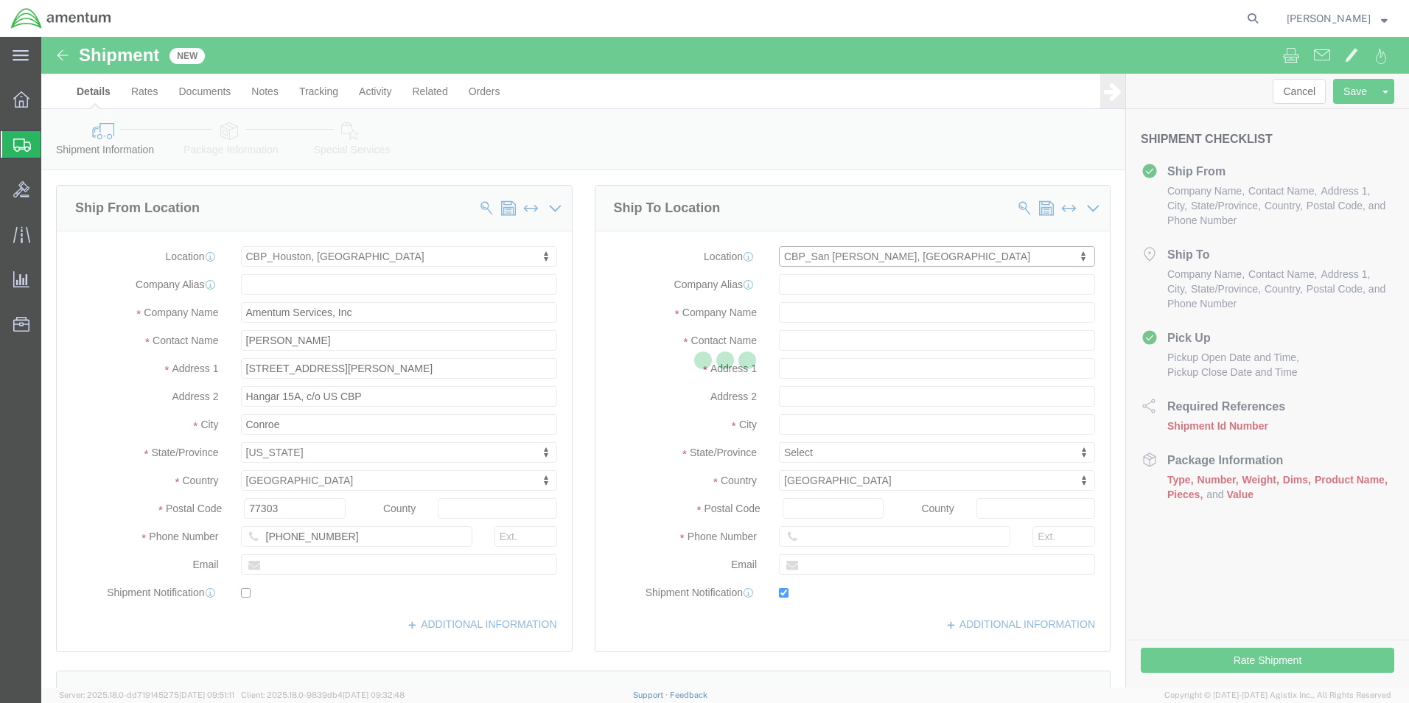
type input "[STREET_ADDRESS]"
type input "76904"
type input "[PHONE_NUMBER]"
type input "[PERSON_NAME][EMAIL_ADDRESS][PERSON_NAME][DOMAIN_NAME]"
checkbox input "true"
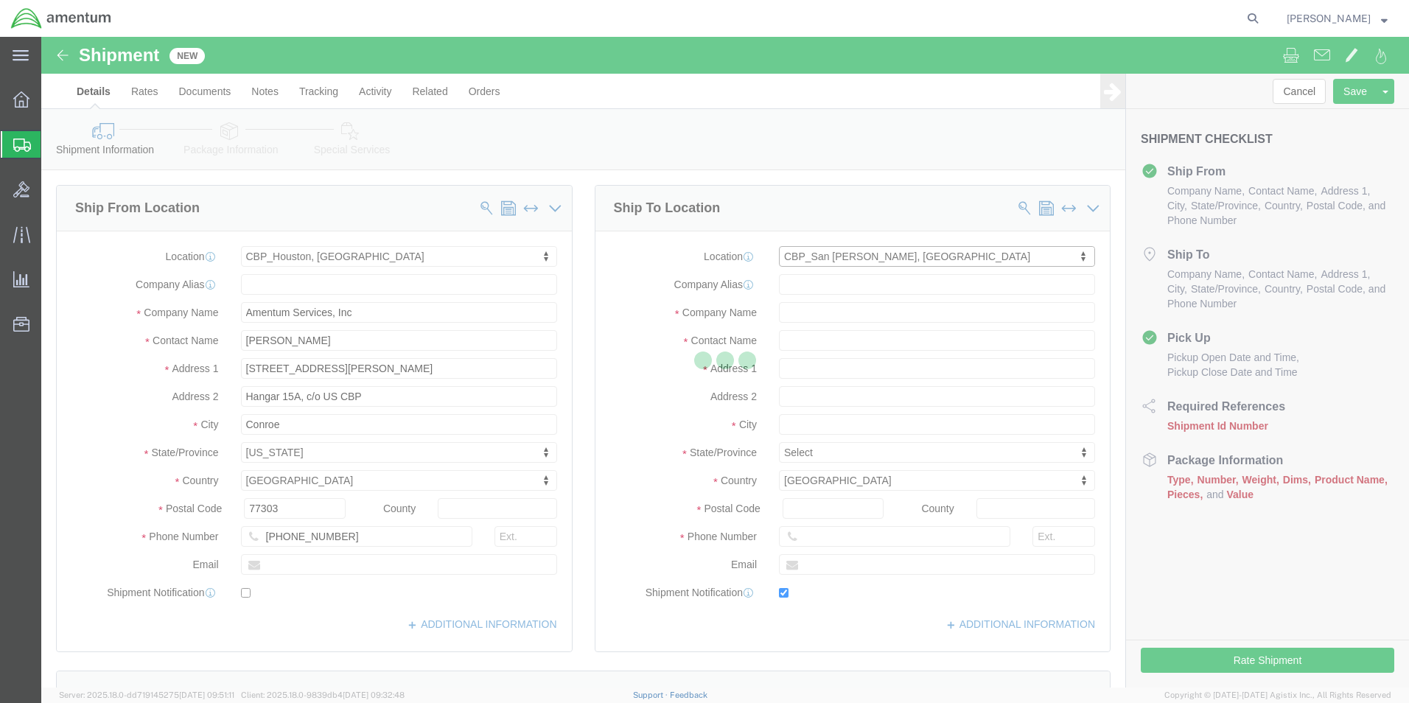
type input "Amentum Services, Inc"
type input "[PERSON_NAME]"
type input "San [PERSON_NAME]"
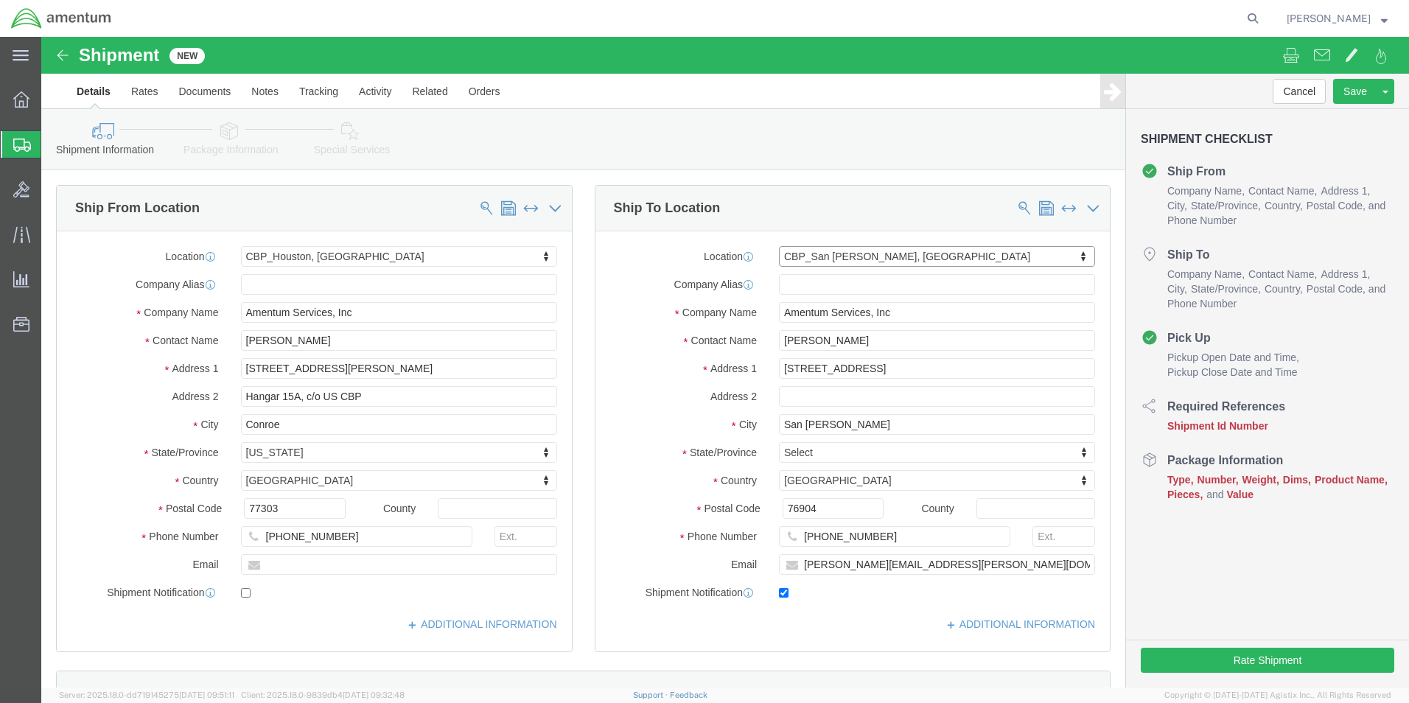
select select "[GEOGRAPHIC_DATA]"
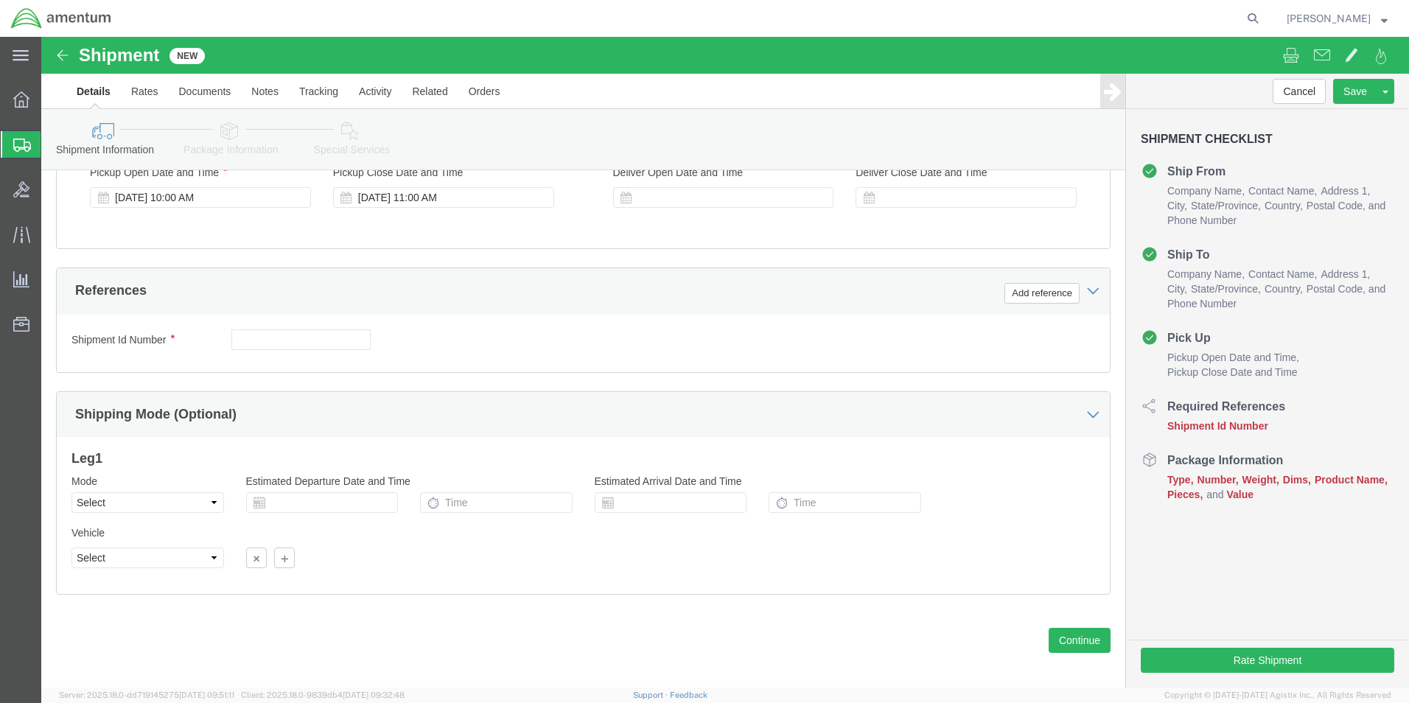
scroll to position [614, 0]
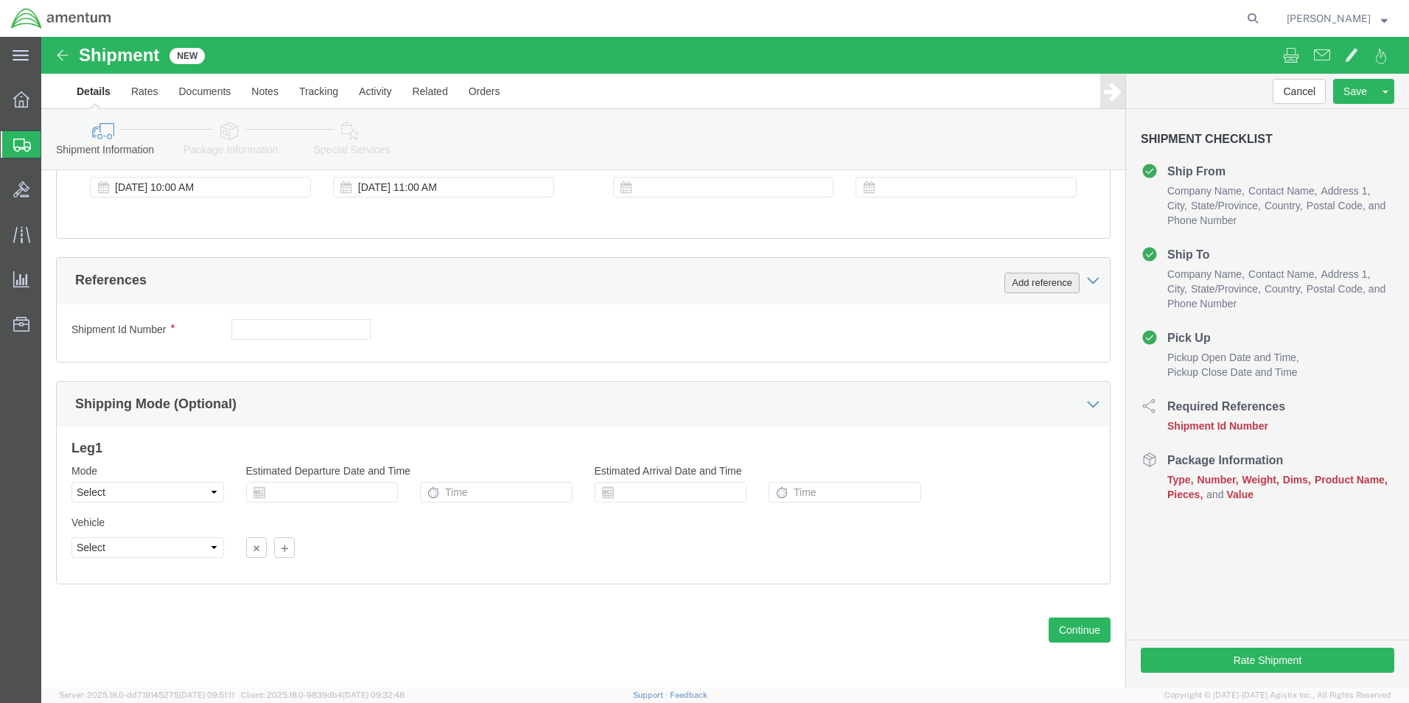
click button "Add reference"
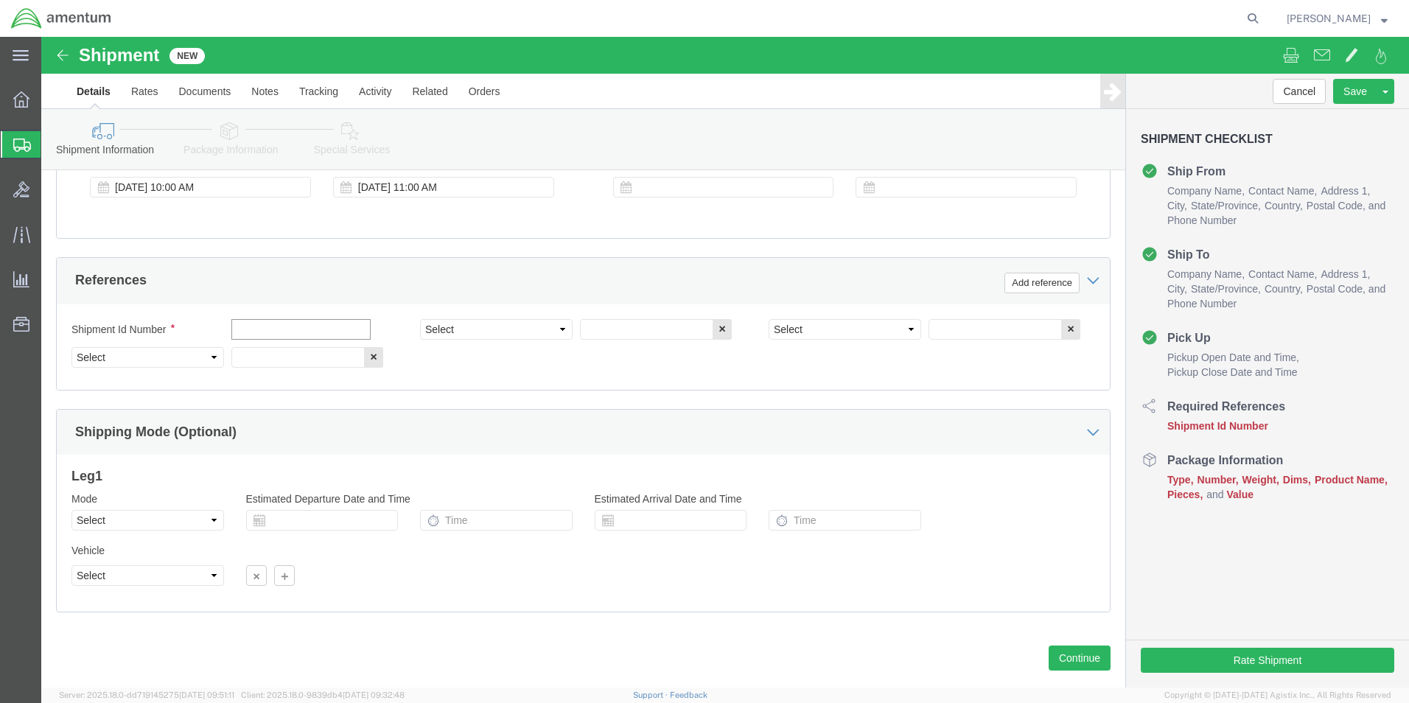
click input "text"
type input "[DATE]"
click select "Select Account Type Activity ID Airline Appointment Number ASN Batch Request # …"
select select "CUSTREF"
click select "Select Account Type Activity ID Airline Appointment Number ASN Batch Request # …"
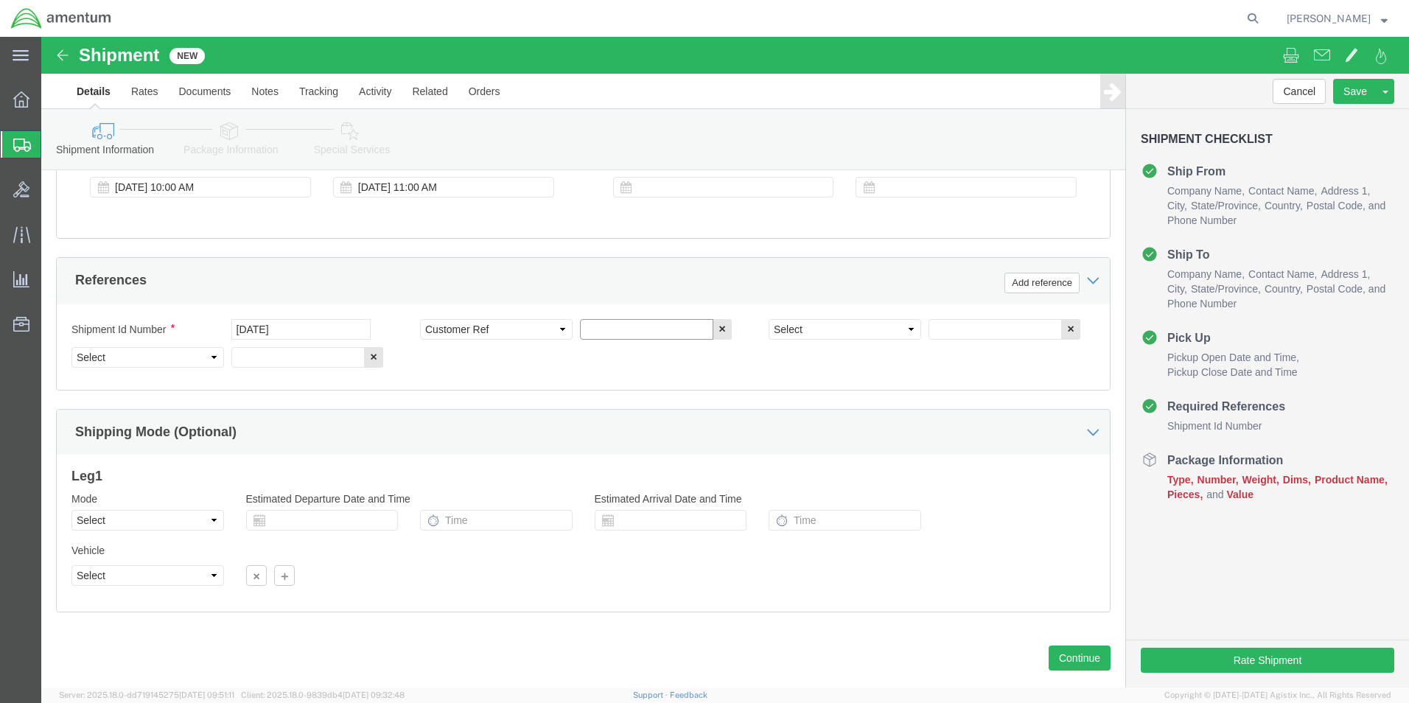
click input "text"
type input "TOOL RETURN"
click select "Select Account Type Activity ID Airline Appointment Number ASN Batch Request # …"
select select "PROJNUM"
click select "Select Account Type Activity ID Airline Appointment Number ASN Batch Request # …"
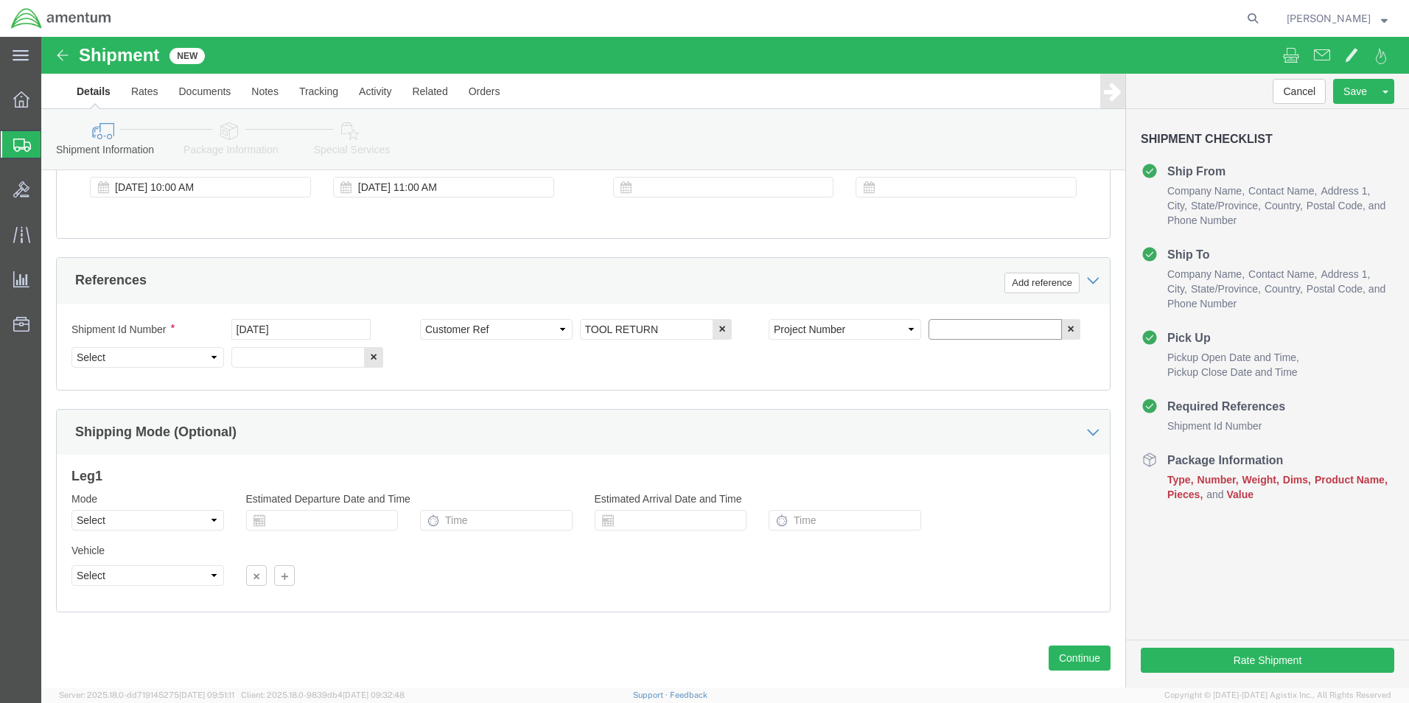
click input "text"
type input "6118.03.03.2219.000.EHO.0000"
click select "Select Account Type Activity ID Airline Appointment Number ASN Batch Request # …"
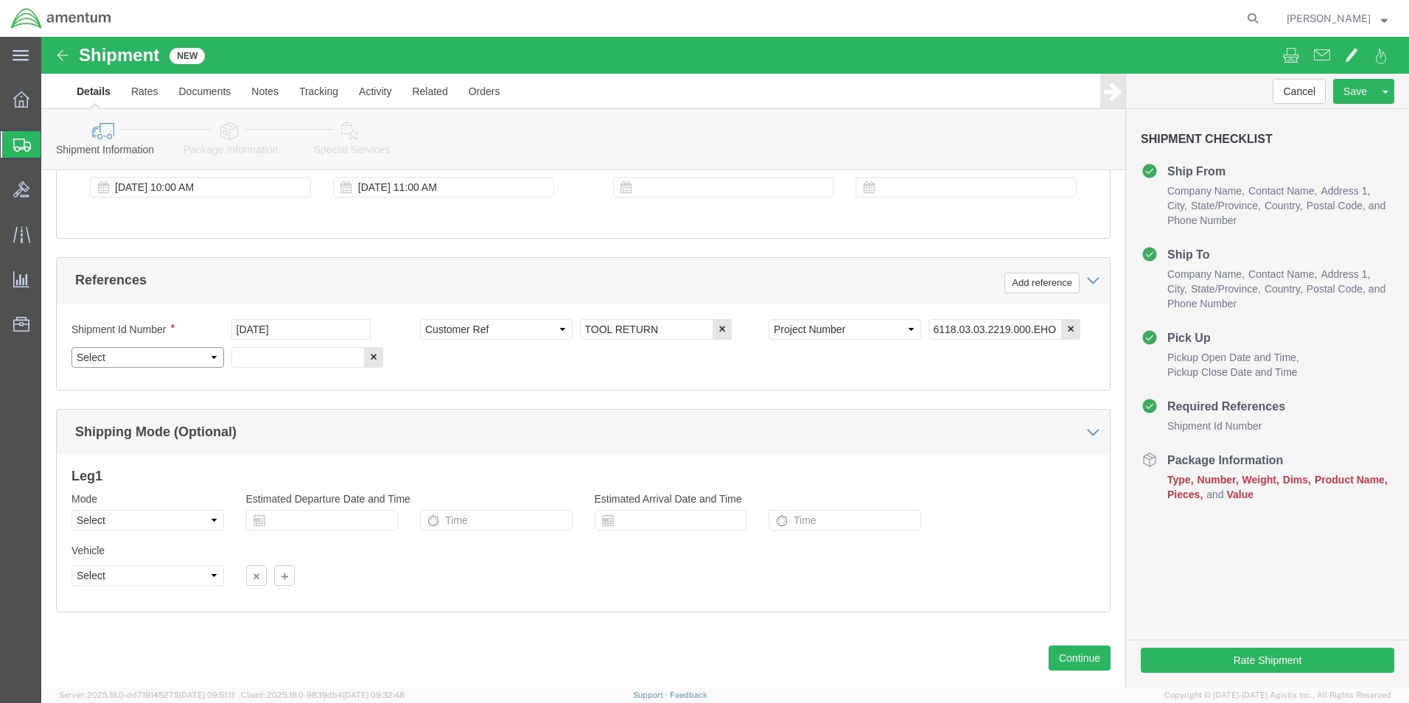
select select "DEPT"
click select "Select Account Type Activity ID Airline Appointment Number ASN Batch Request # …"
click input "text"
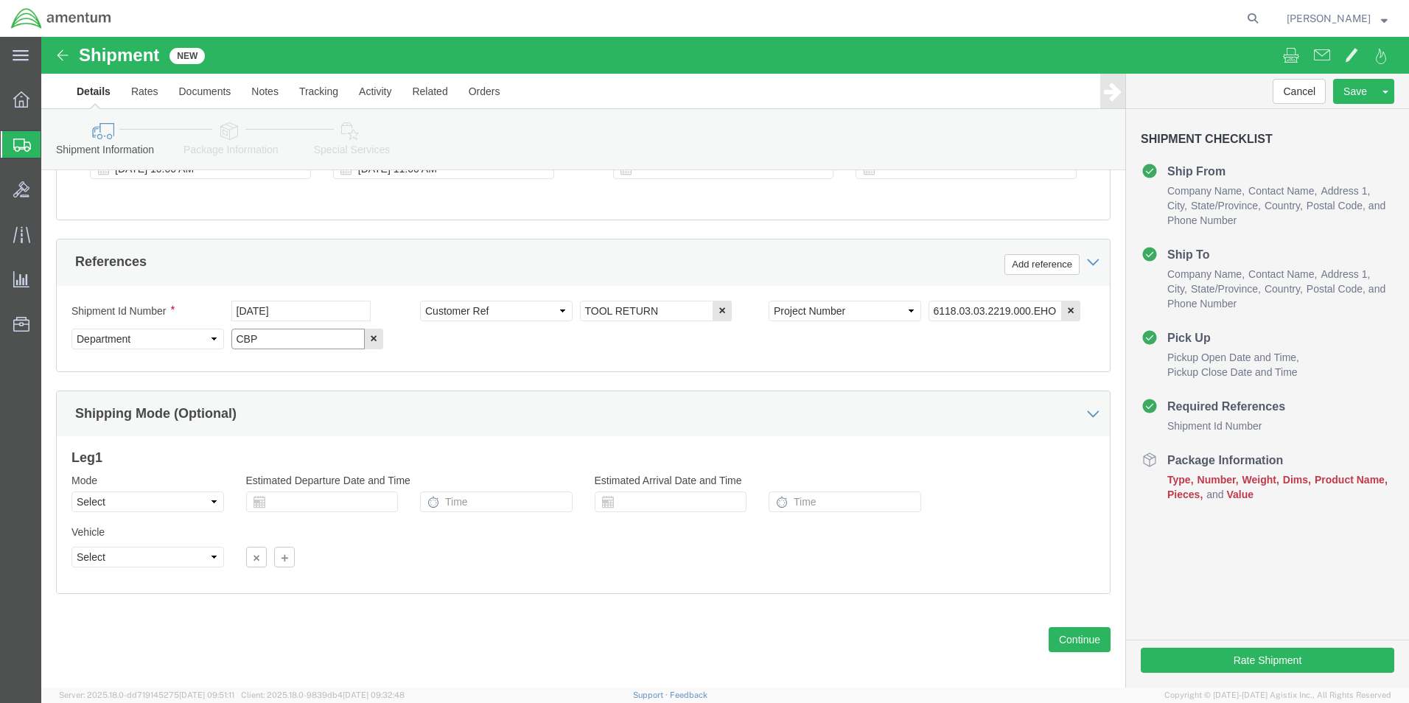
scroll to position [642, 0]
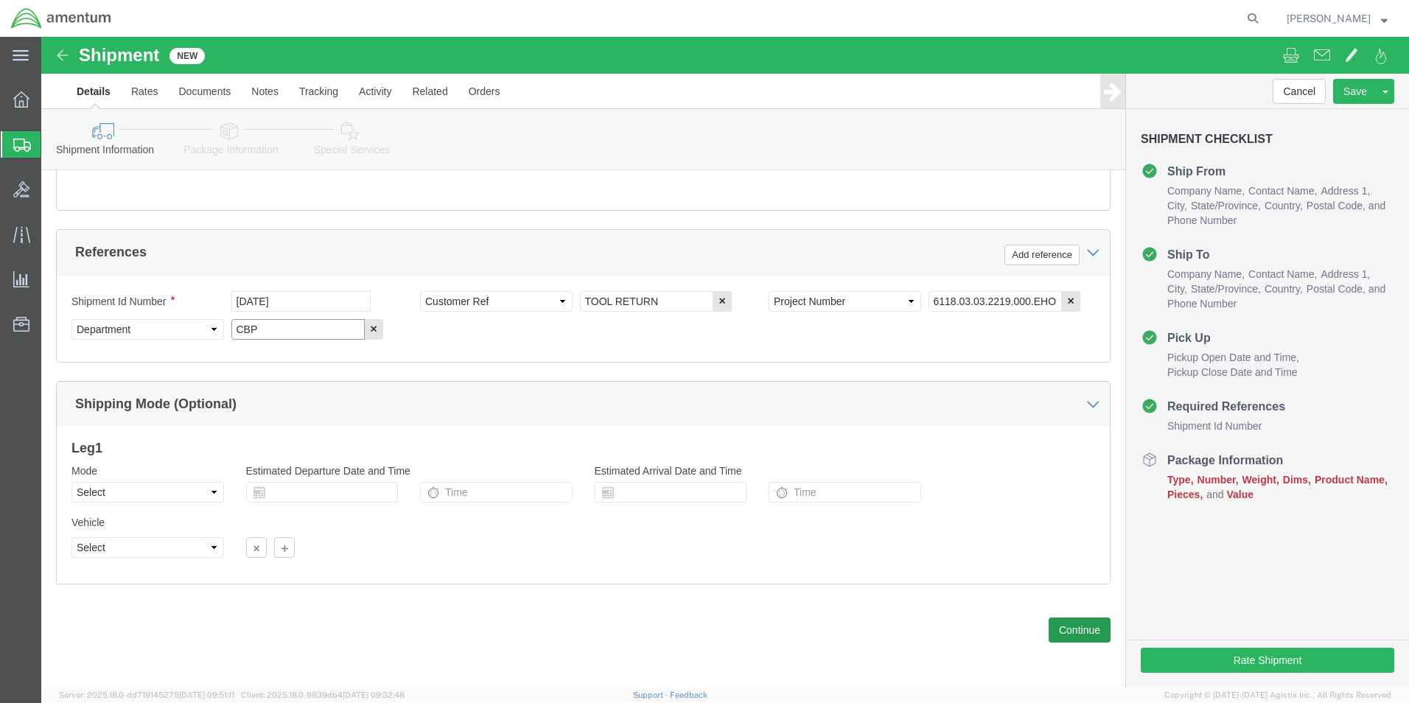
type input "CBP"
click button "Continue"
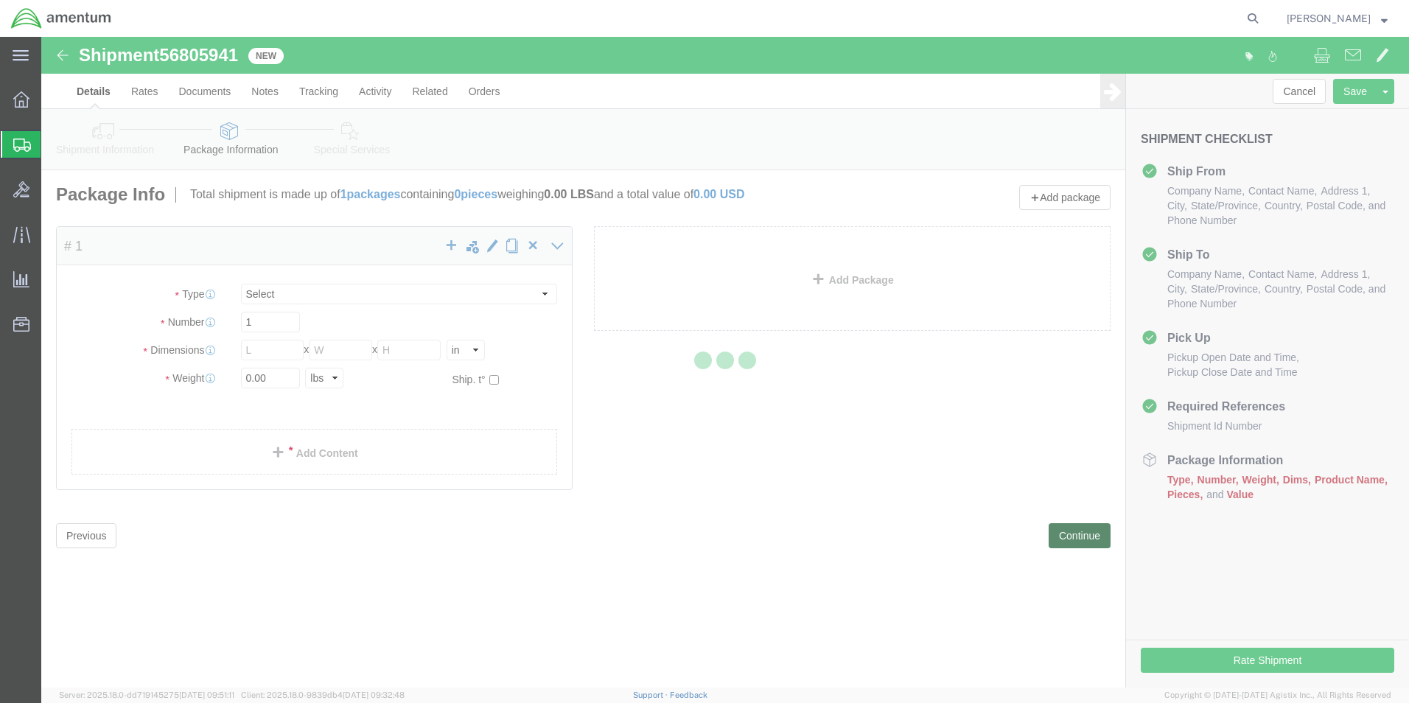
select select "CBOX"
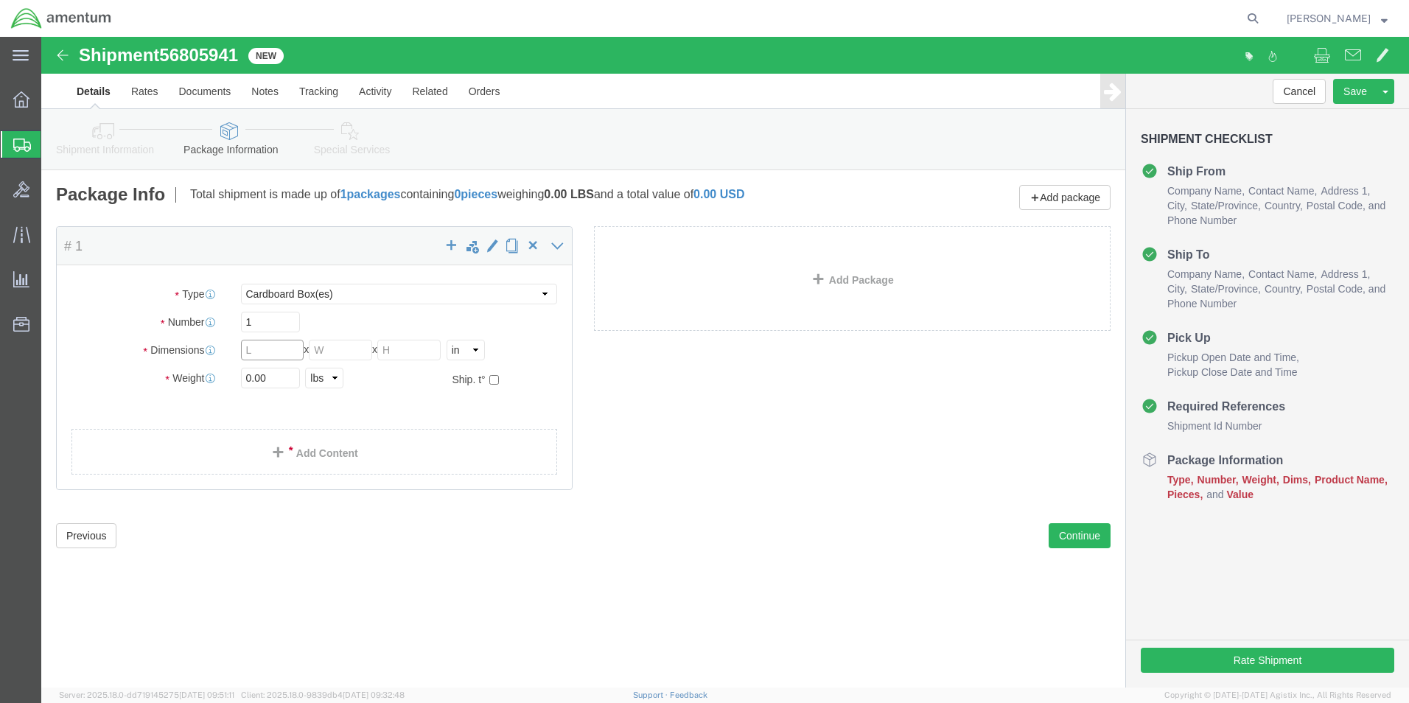
click input "text"
type input "2"
type input "17"
type input "12"
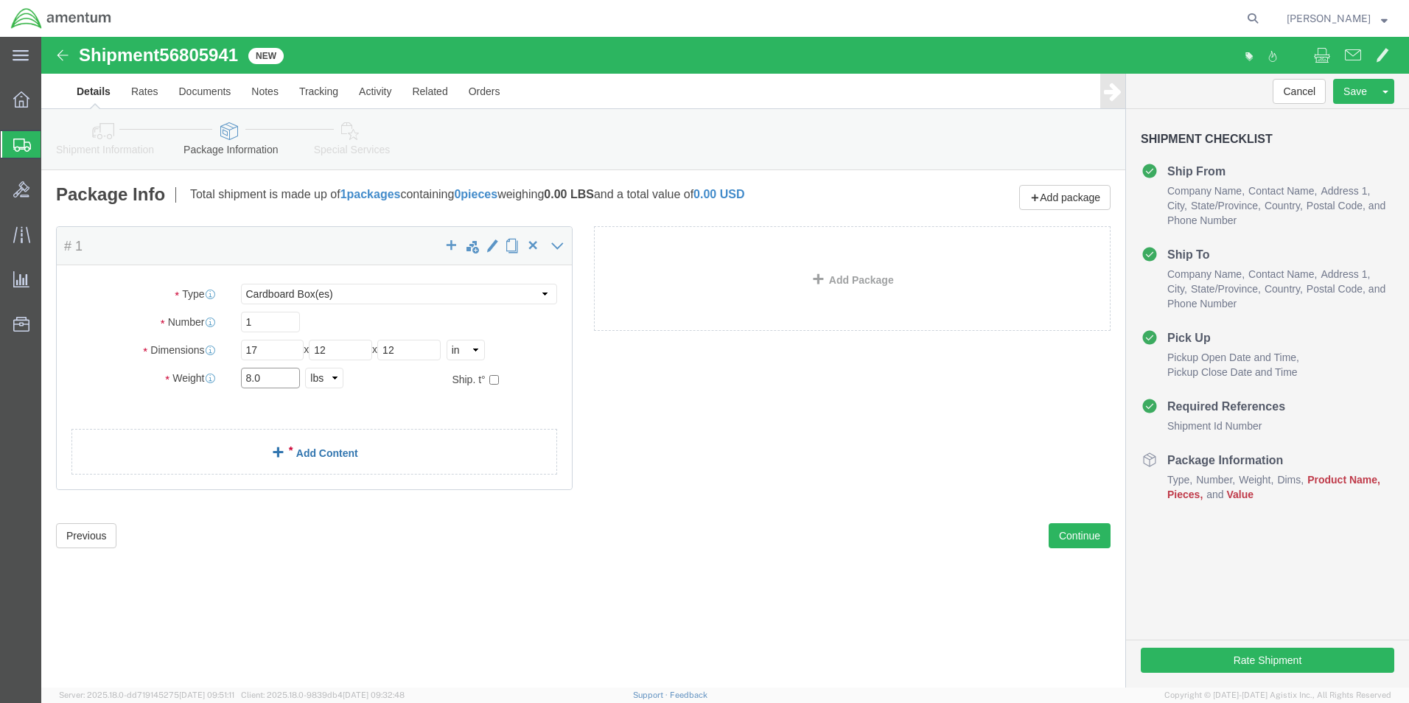
type input "8.0"
click link "Add Content"
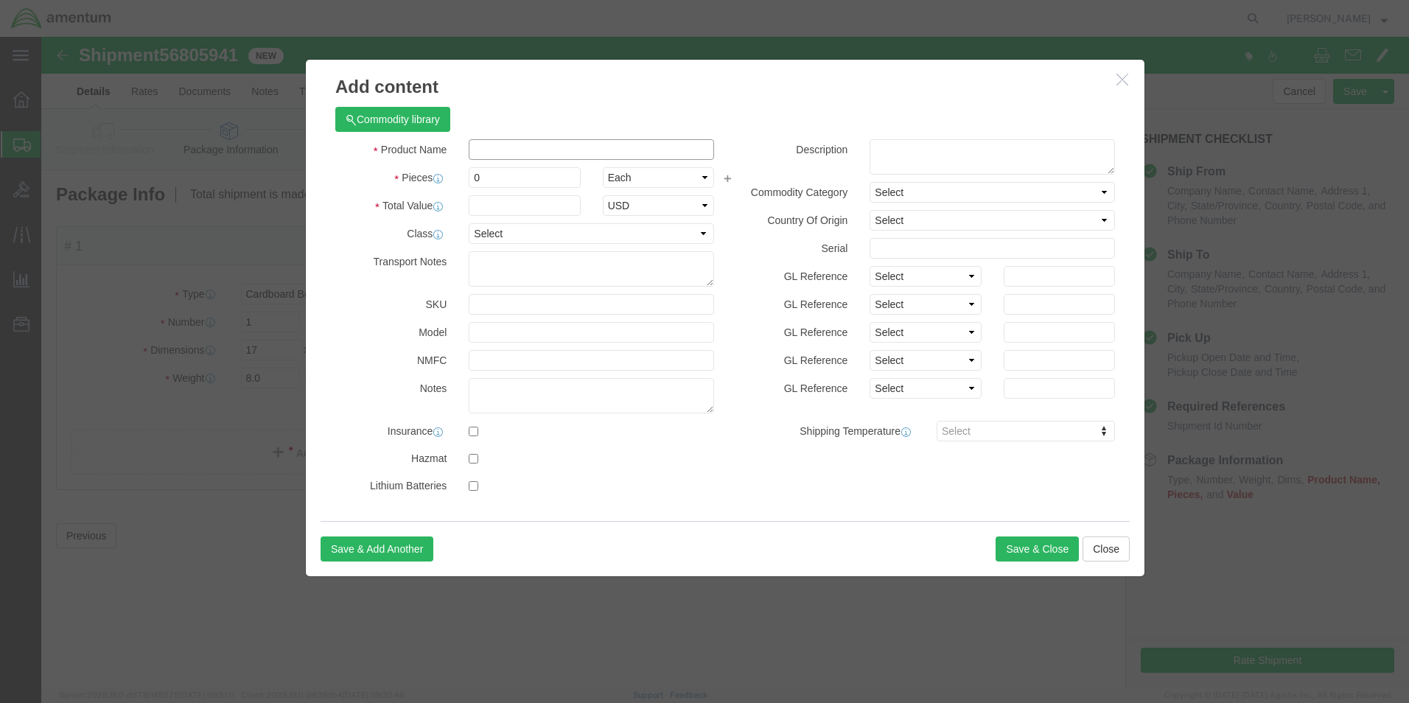
click input "text"
type input "TOOL RETURN"
type input "1"
type input "5000.00"
click button "Save & Close"
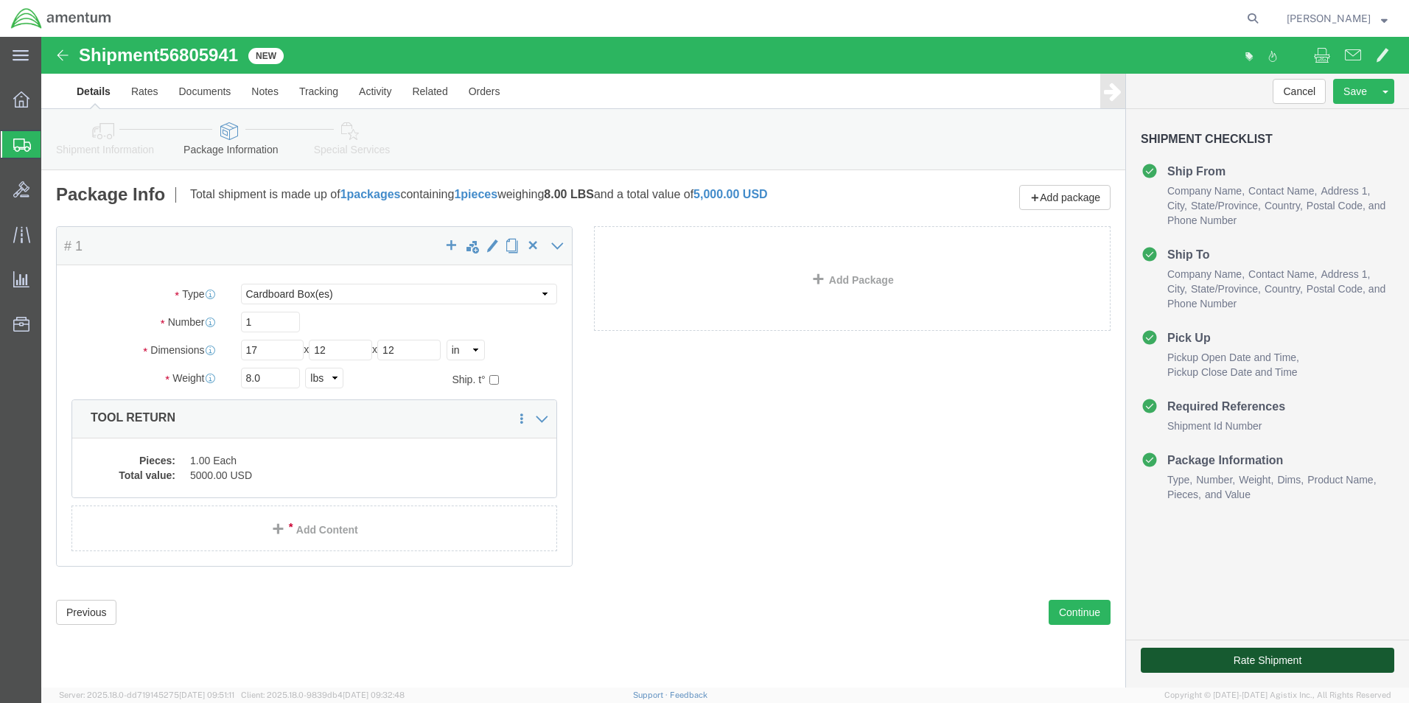
click button "Rate Shipment"
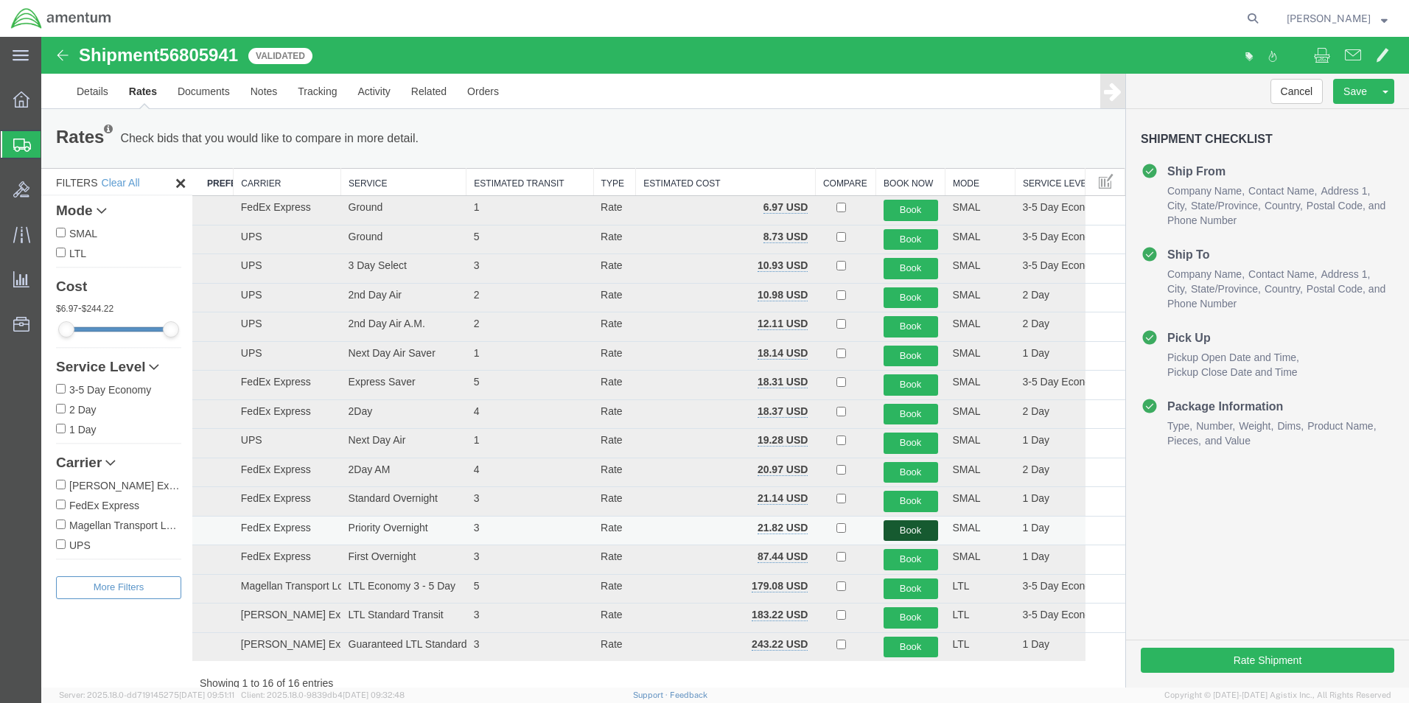
click at [899, 533] on button "Book" at bounding box center [910, 530] width 55 height 21
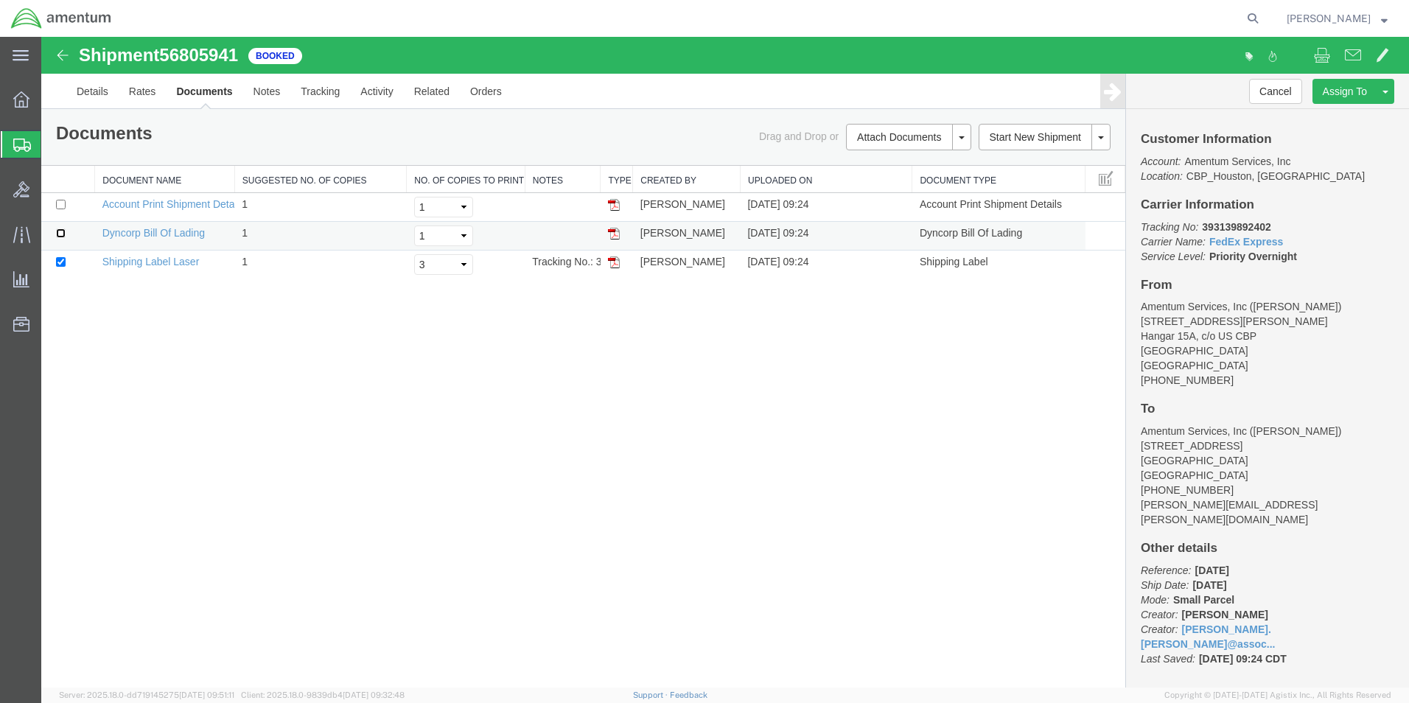
click at [62, 233] on input "checkbox" at bounding box center [61, 233] width 10 height 10
checkbox input "true"
click at [446, 265] on select "Select 1 2 3 4 5" at bounding box center [443, 264] width 59 height 21
select select "2"
click at [414, 254] on select "Select 1 2 3 4 5" at bounding box center [443, 264] width 59 height 21
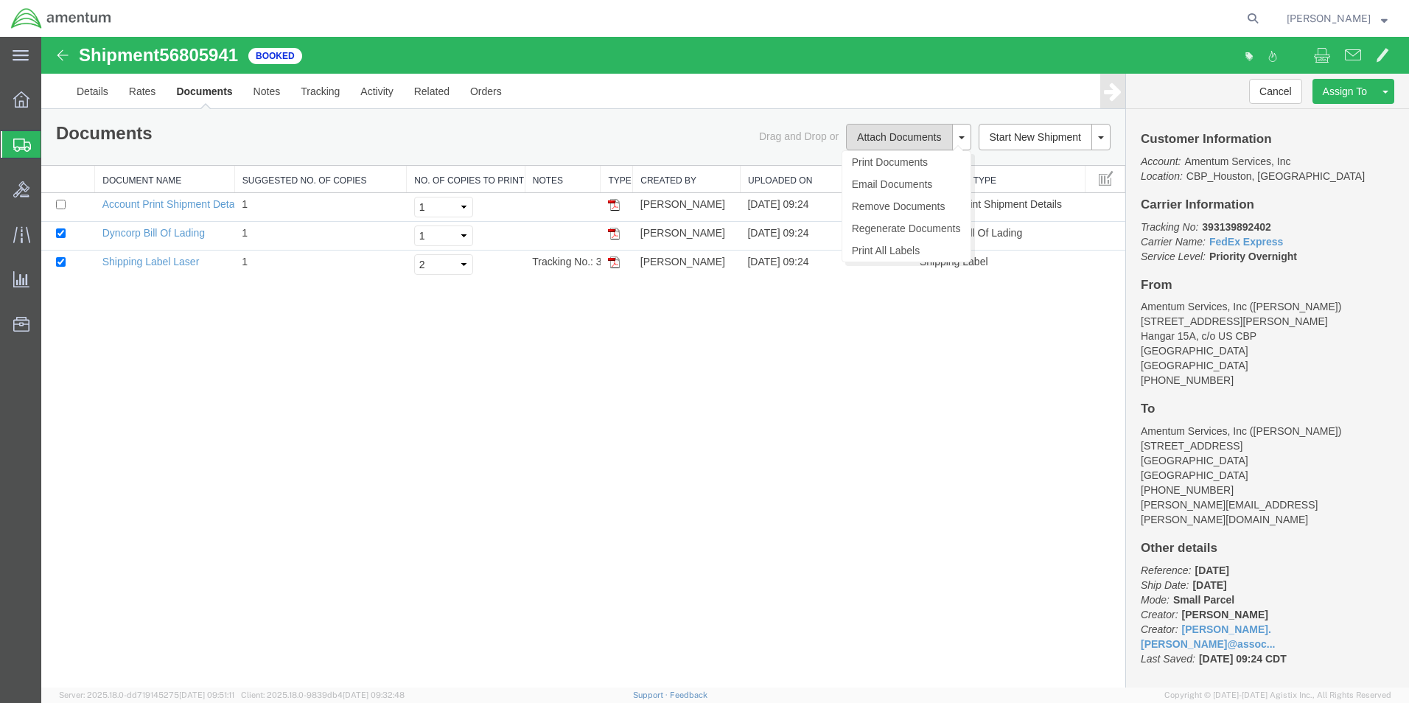
click at [871, 138] on button "Attach Documents" at bounding box center [899, 137] width 106 height 27
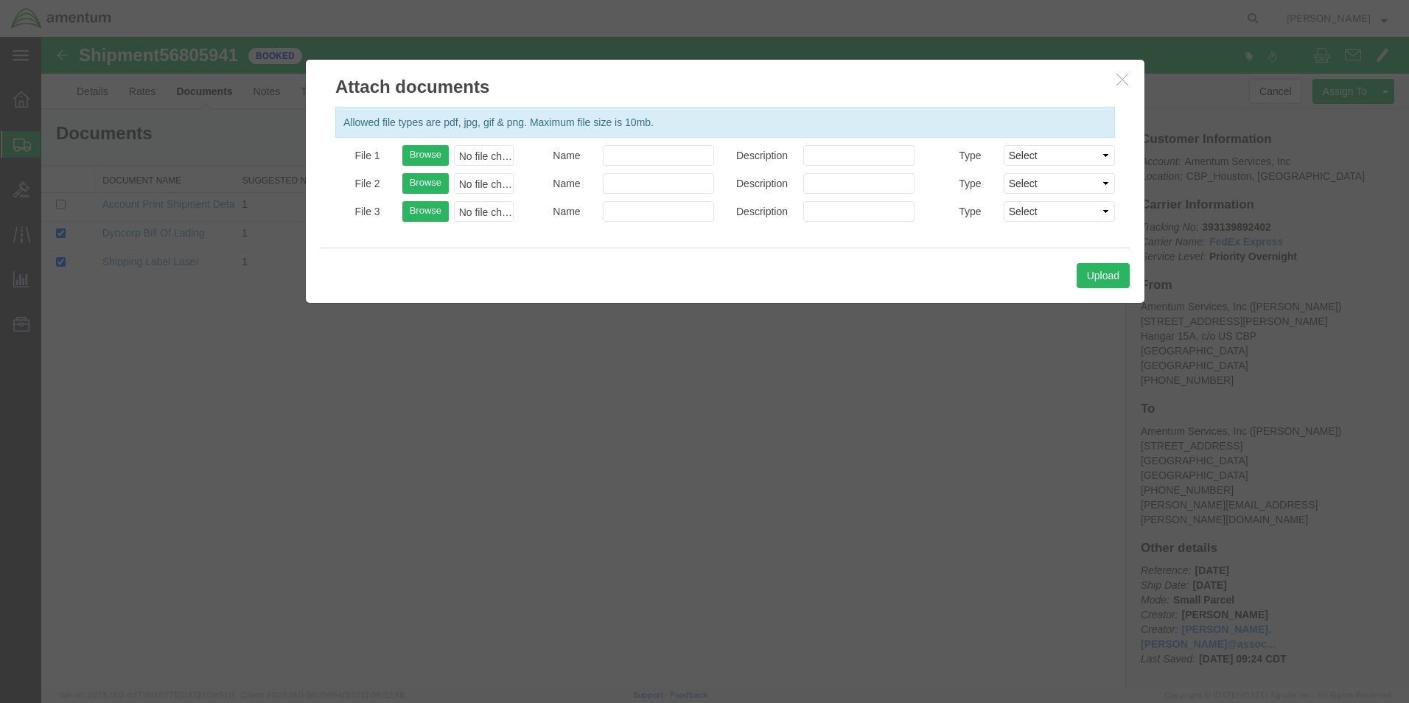
click at [1123, 76] on icon "button" at bounding box center [1122, 79] width 12 height 13
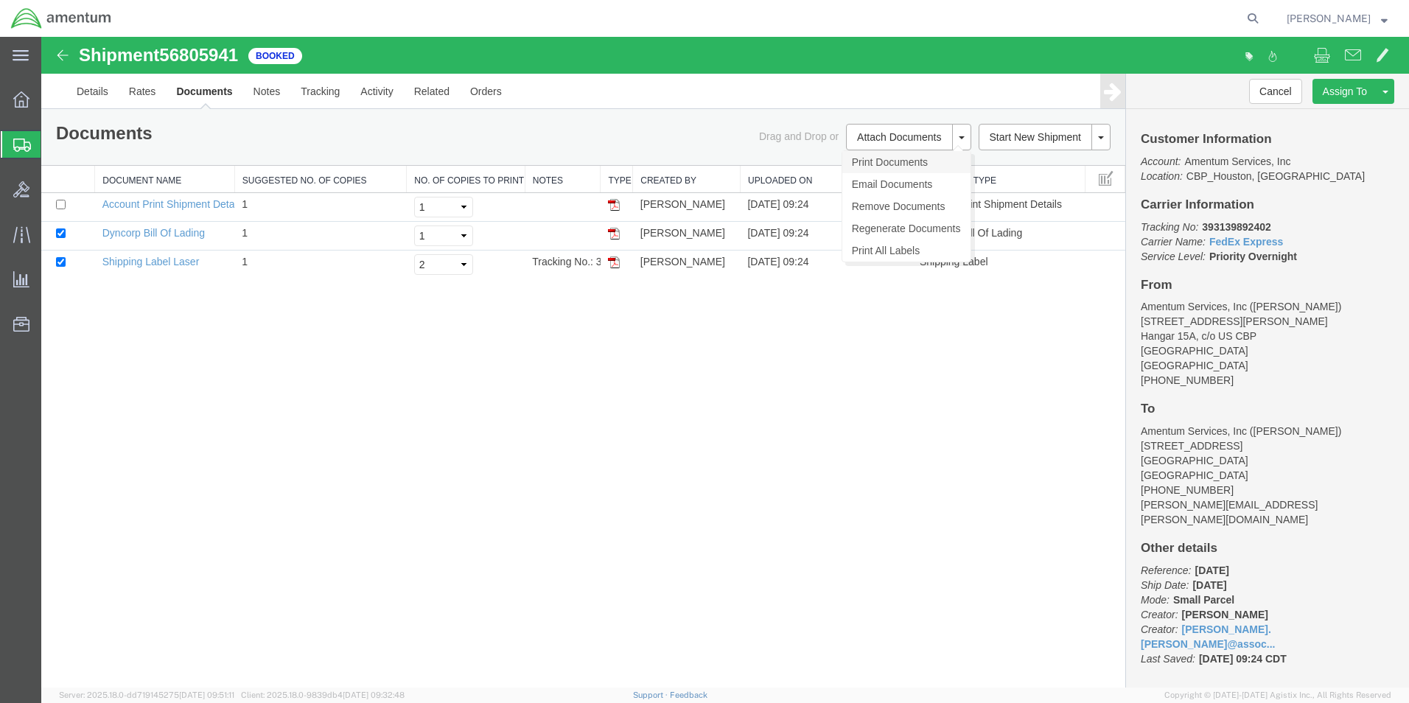
click at [882, 160] on link "Print Documents" at bounding box center [906, 162] width 128 height 22
